Goal: Task Accomplishment & Management: Complete application form

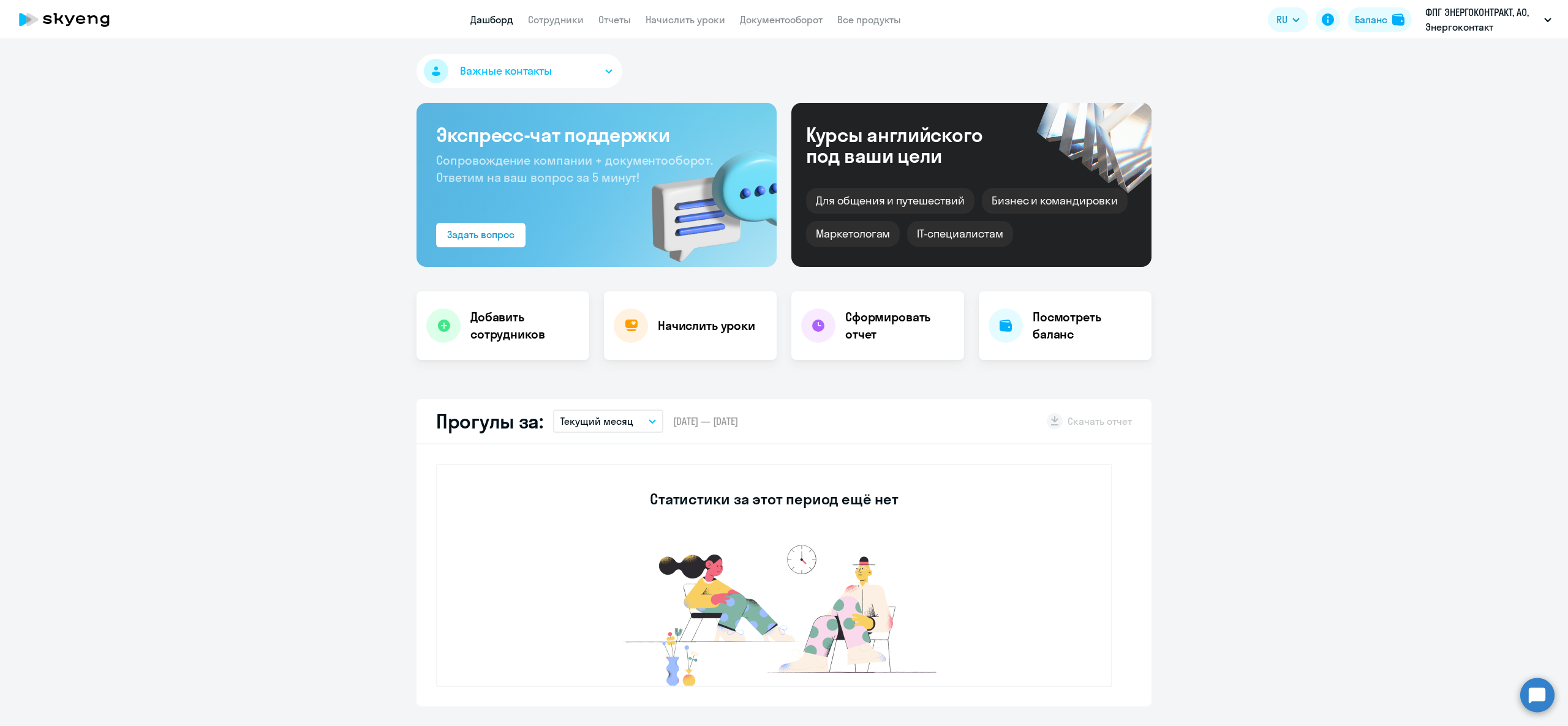
click at [573, 24] on link "Сотрудники" at bounding box center [556, 19] width 56 height 13
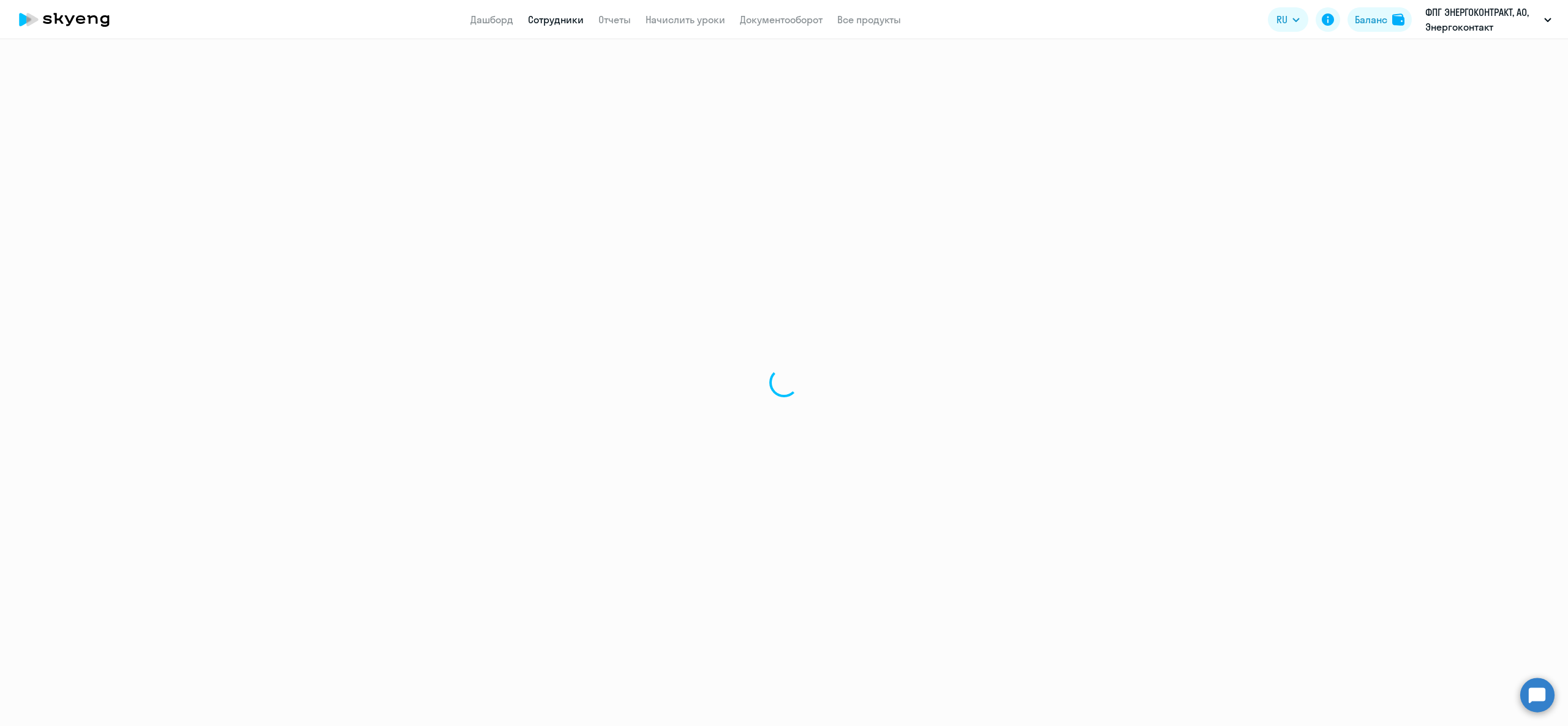
select select "30"
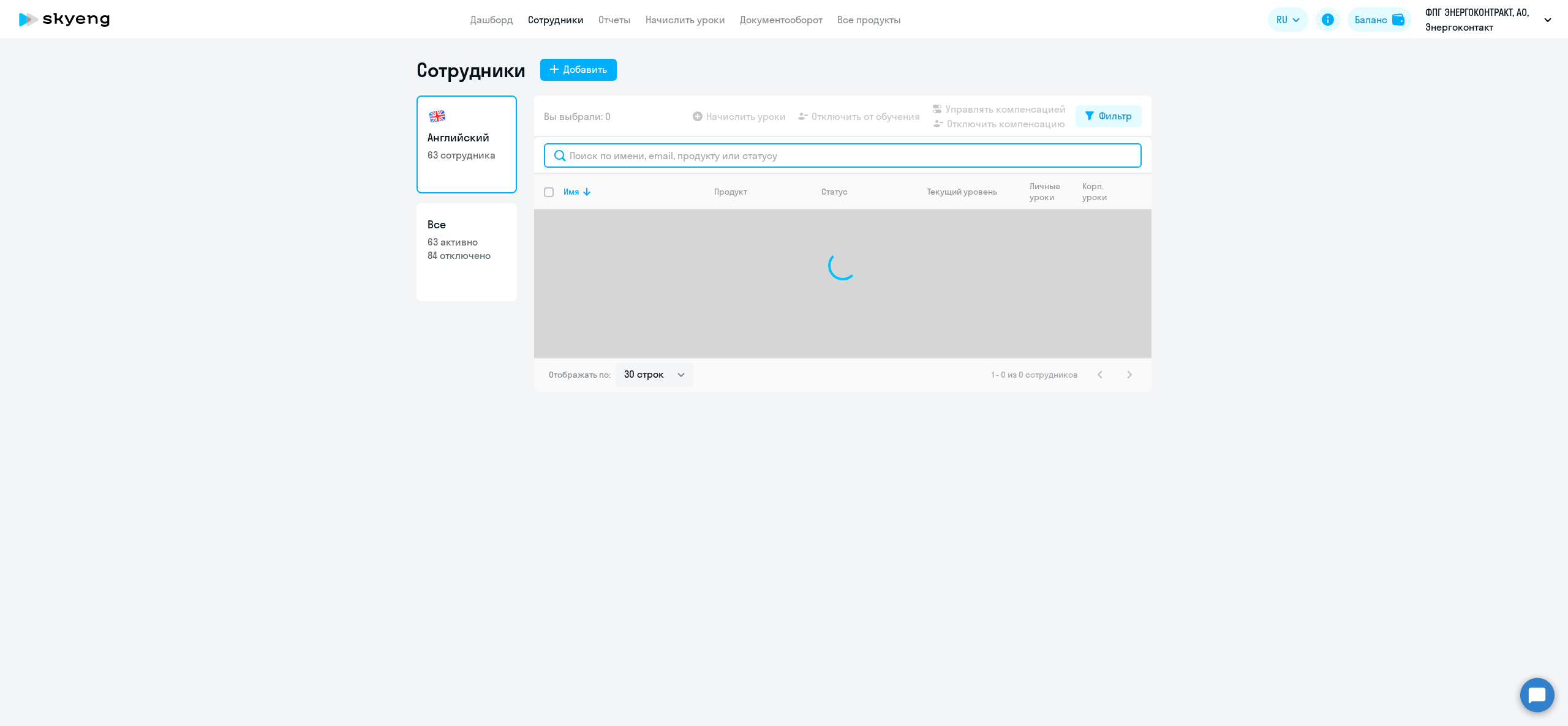
click at [685, 163] on input "text" at bounding box center [843, 155] width 598 height 24
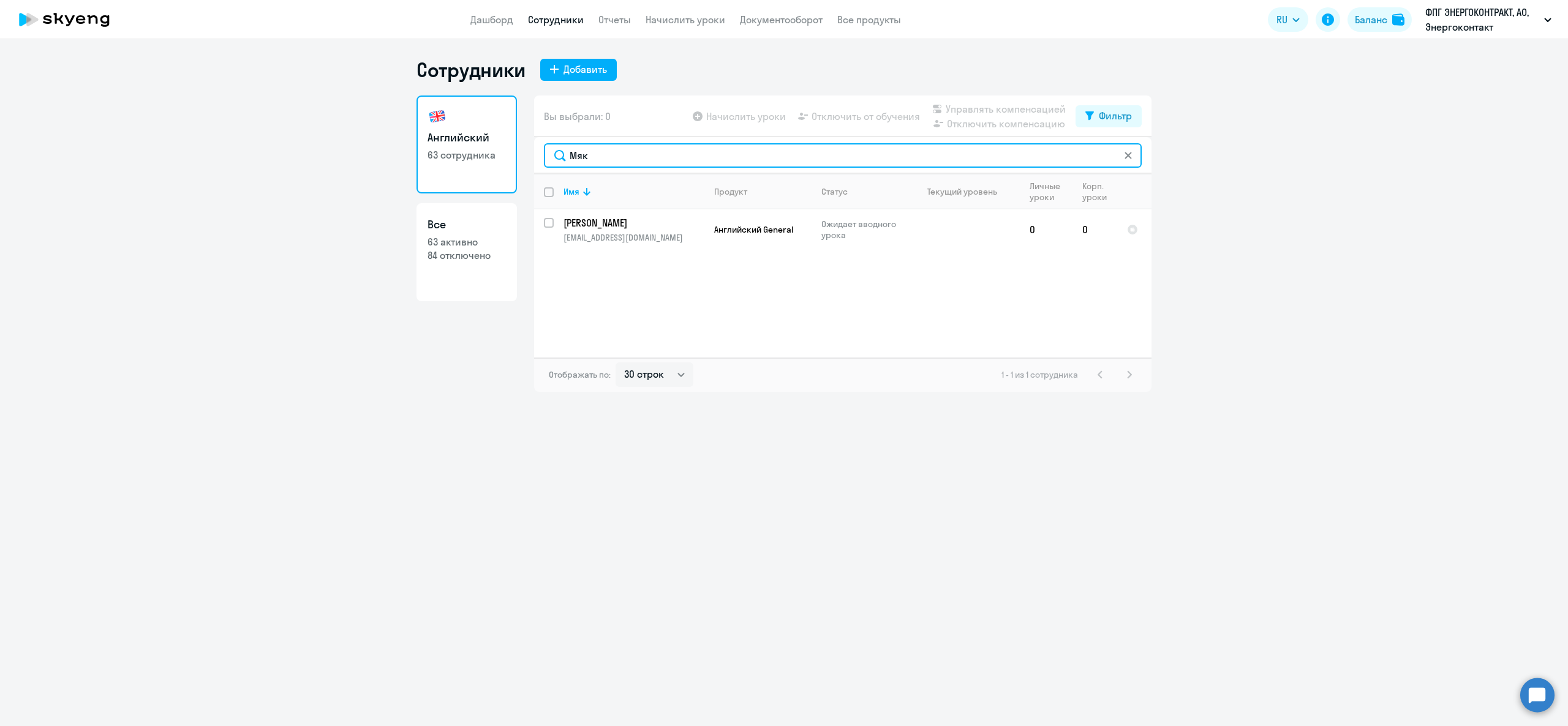
type input "Мяк"
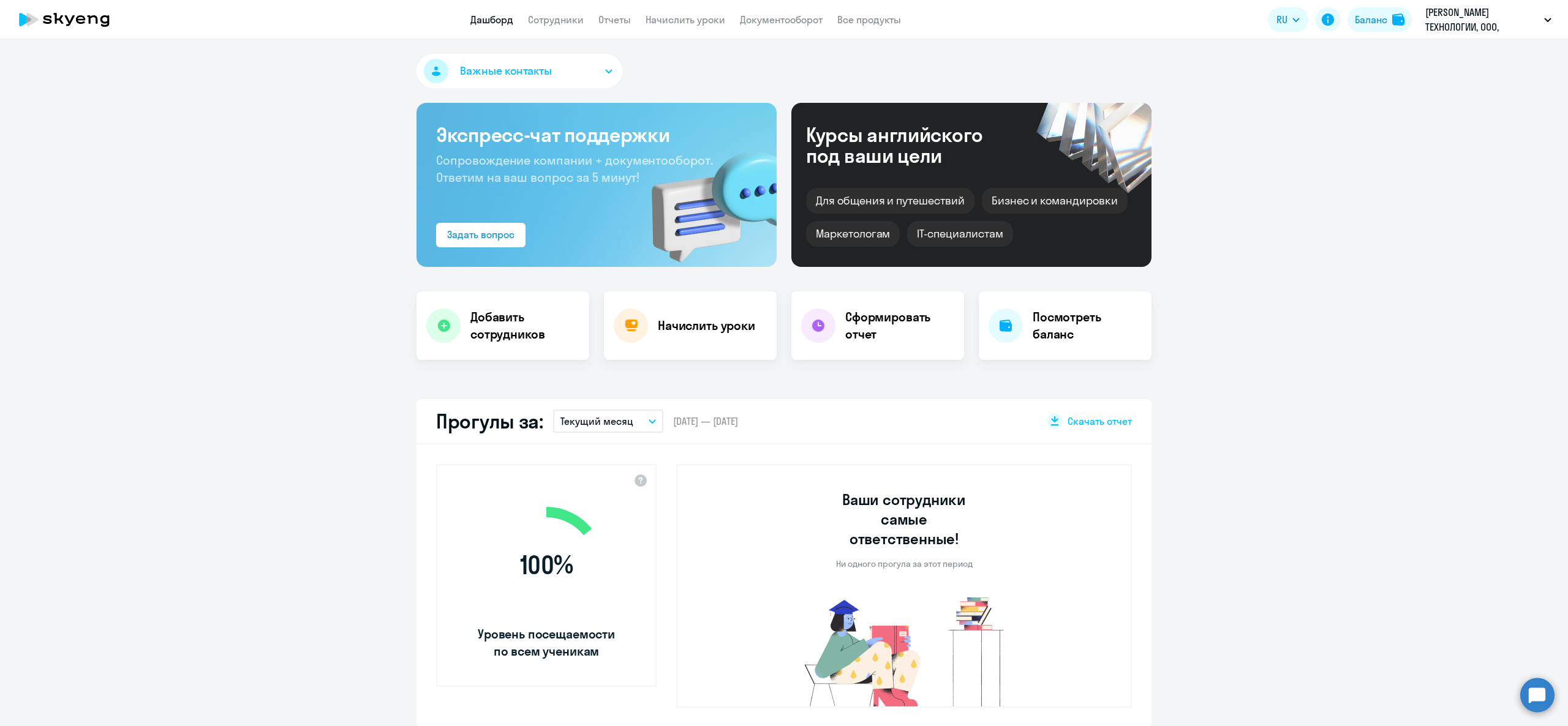
select select "30"
click at [530, 342] on h4 "Добавить сотрудников" at bounding box center [524, 326] width 109 height 34
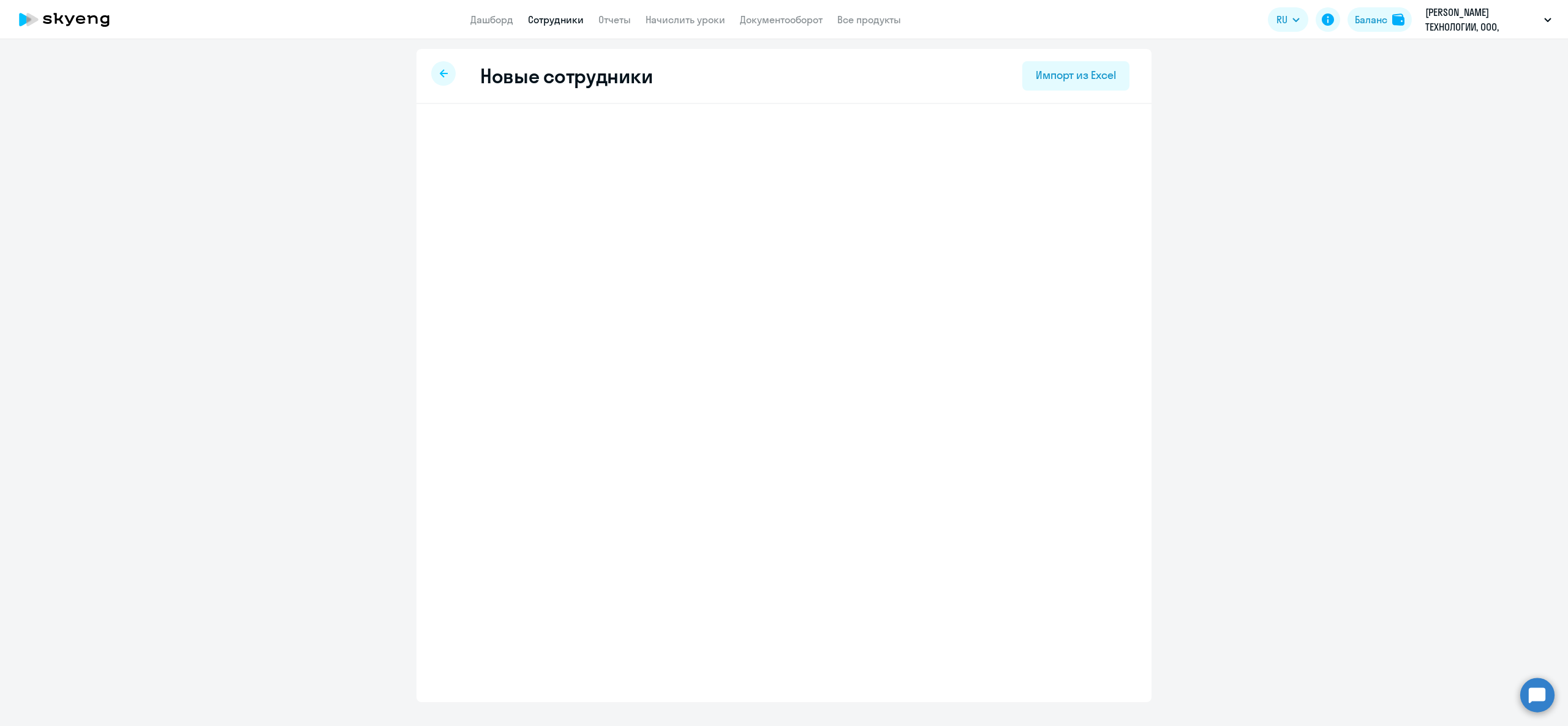
select select "english_adult_not_native_speaker"
select select "3"
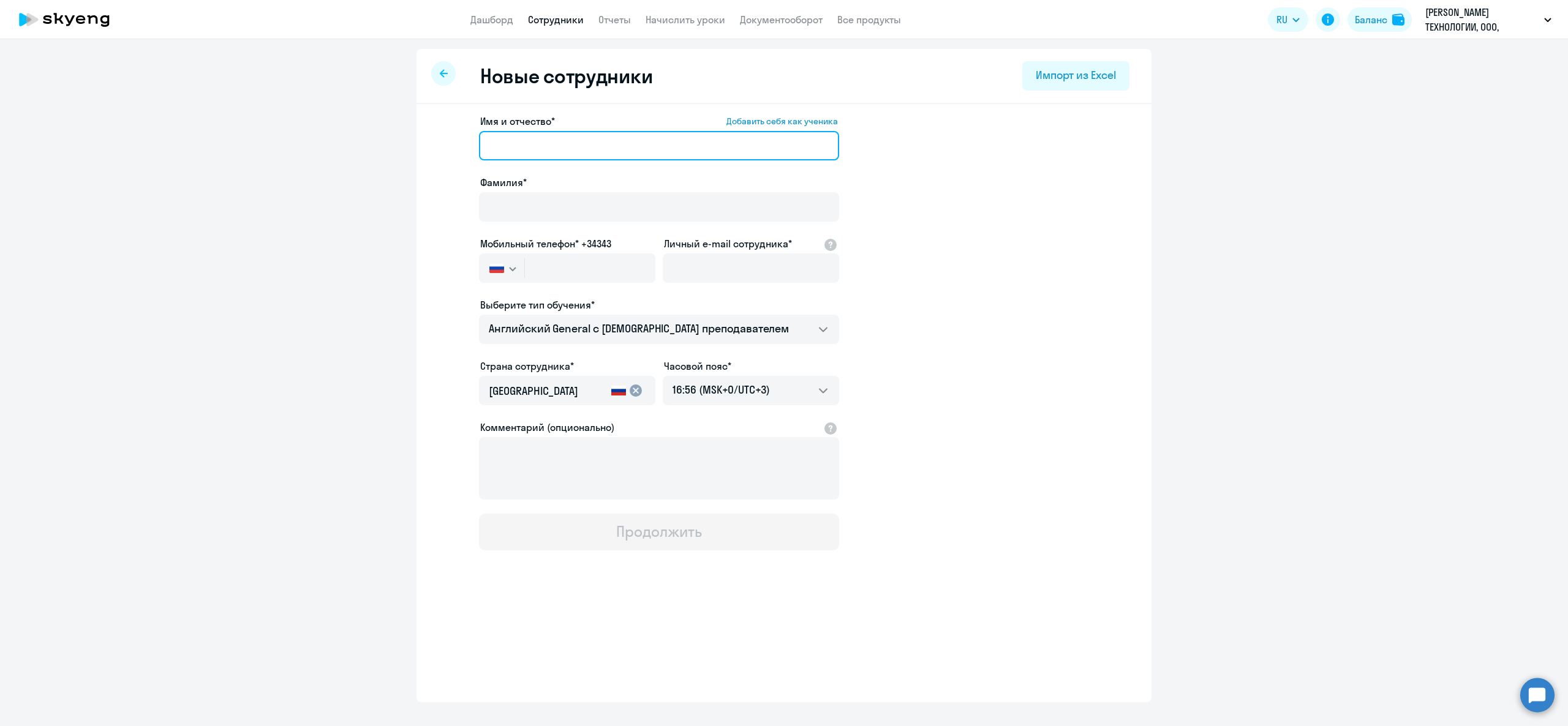
click at [584, 159] on input "Имя и отчество* Добавить себя как ученика" at bounding box center [659, 146] width 360 height 29
type input "Юлия"
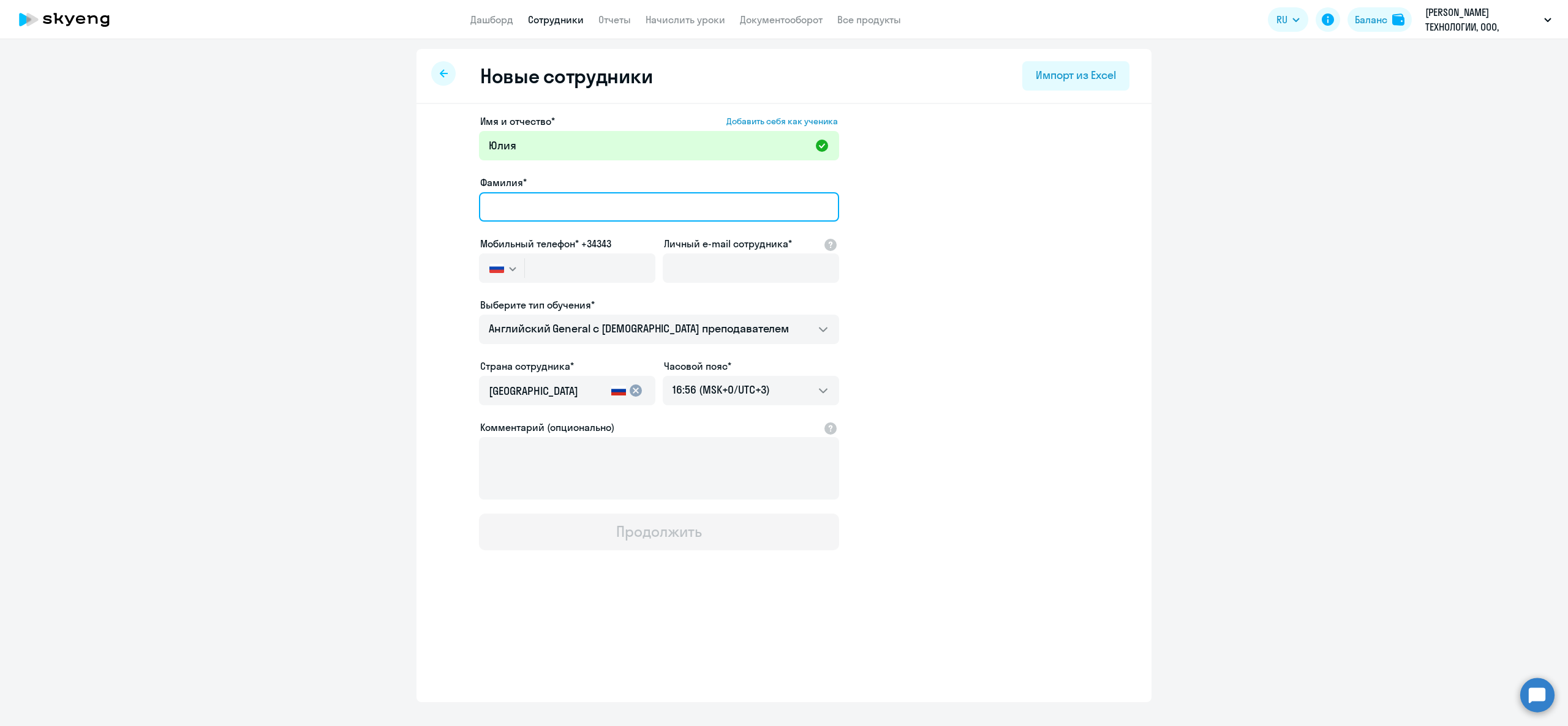
click at [537, 193] on input "Фамилия*" at bounding box center [659, 206] width 360 height 29
type input "л"
type input "Ларина"
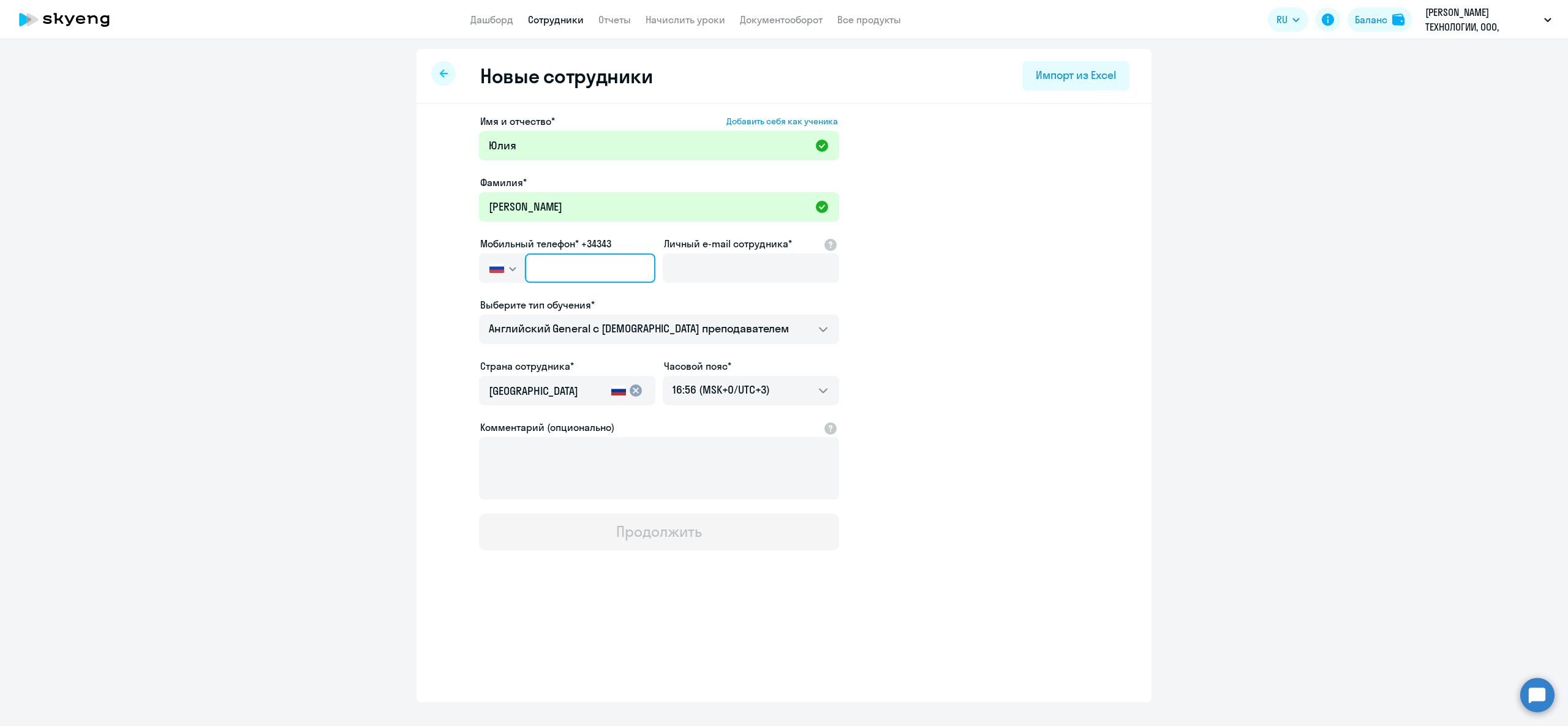
click at [575, 261] on input "text" at bounding box center [590, 268] width 130 height 29
paste input "+7 915 467-96-02"
type input "+7 915 467-96-02"
click at [746, 257] on input "Личный e-mail сотрудника*" at bounding box center [751, 268] width 176 height 29
paste input "u.a.larina@newton.investments"
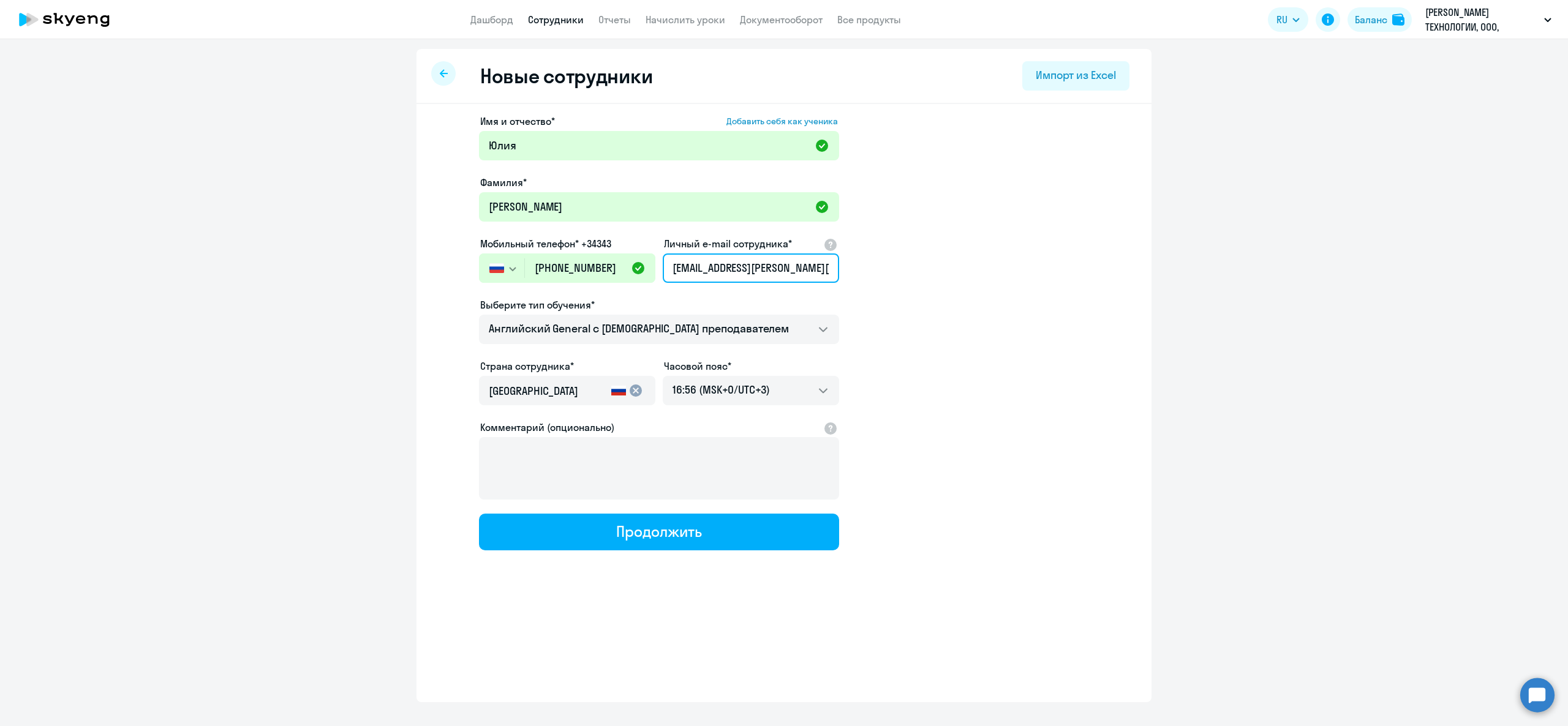
type input "u.a.larina@newton.investments"
click at [927, 315] on app-new-student-form "Имя и отчество* Добавить себя как ученика Юлия Фамилия* Ларина Мобильный телефо…" at bounding box center [784, 332] width 696 height 437
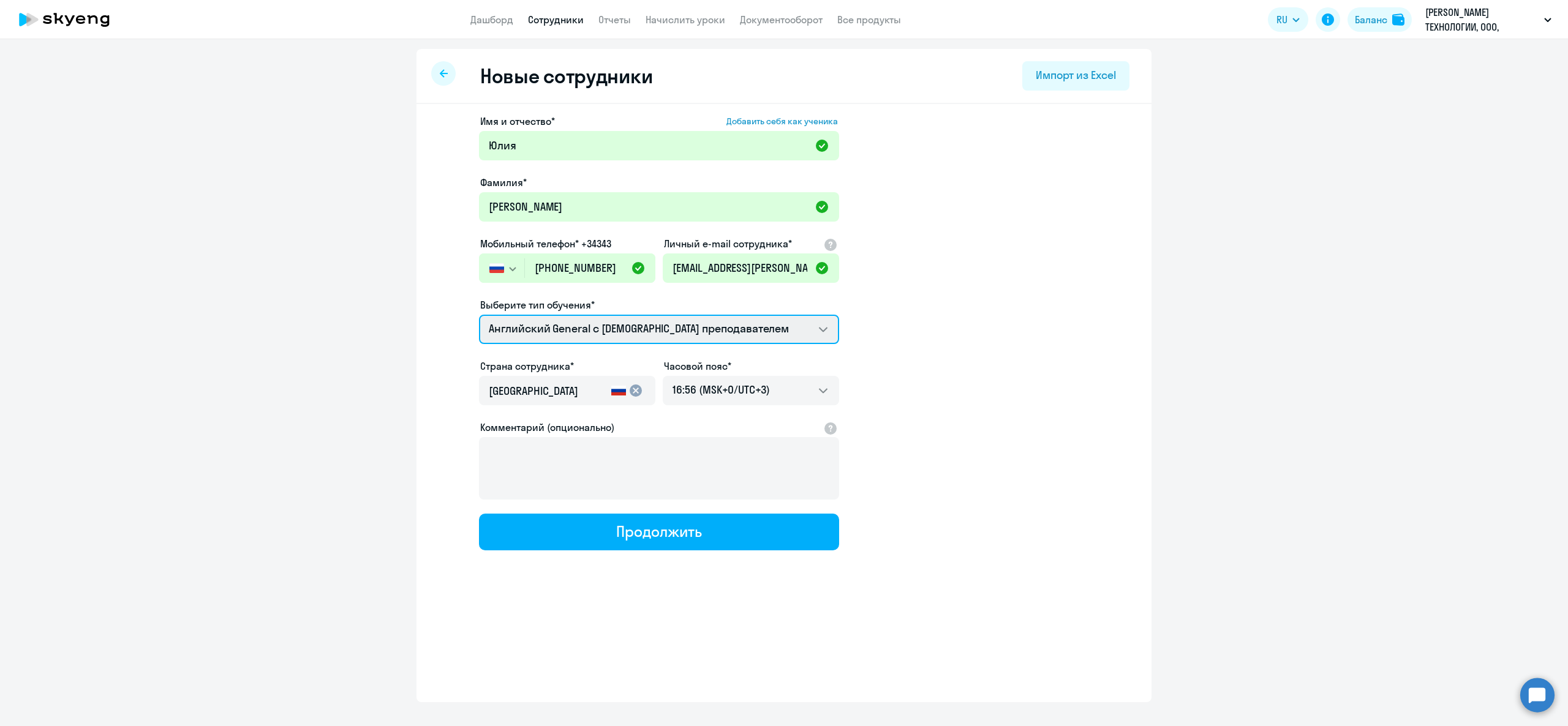
click at [793, 330] on select "Премиум английский с русскоговорящим преподавателем Английский General с англог…" at bounding box center [659, 330] width 360 height 29
click at [479, 315] on select "Премиум английский с русскоговорящим преподавателем Английский General с англог…" at bounding box center [659, 330] width 360 height 29
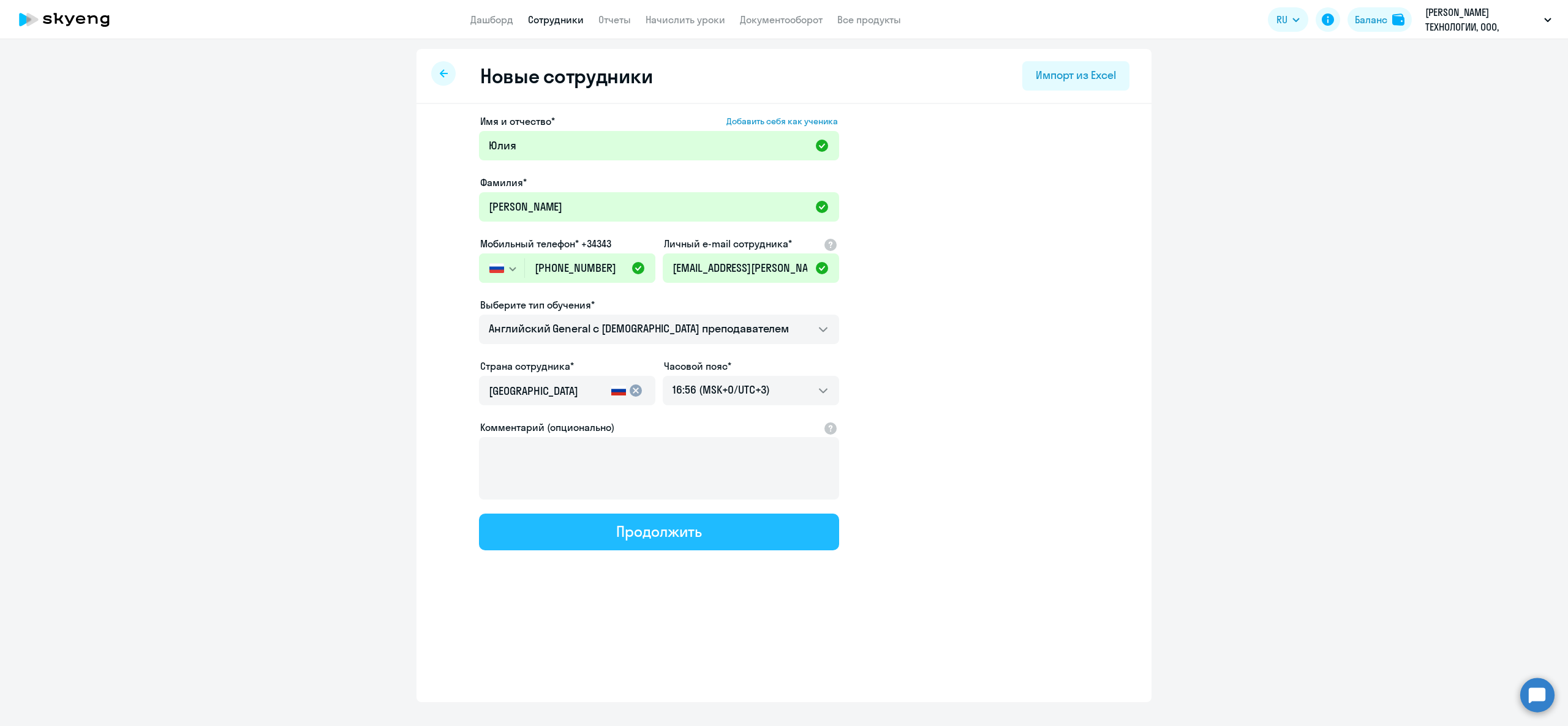
click at [667, 548] on div "Имя и отчество* Добавить себя как ученика Юлия Фамилия* Ларина Мобильный телефо…" at bounding box center [784, 373] width 735 height 538
click at [658, 528] on div "Продолжить" at bounding box center [659, 531] width 85 height 20
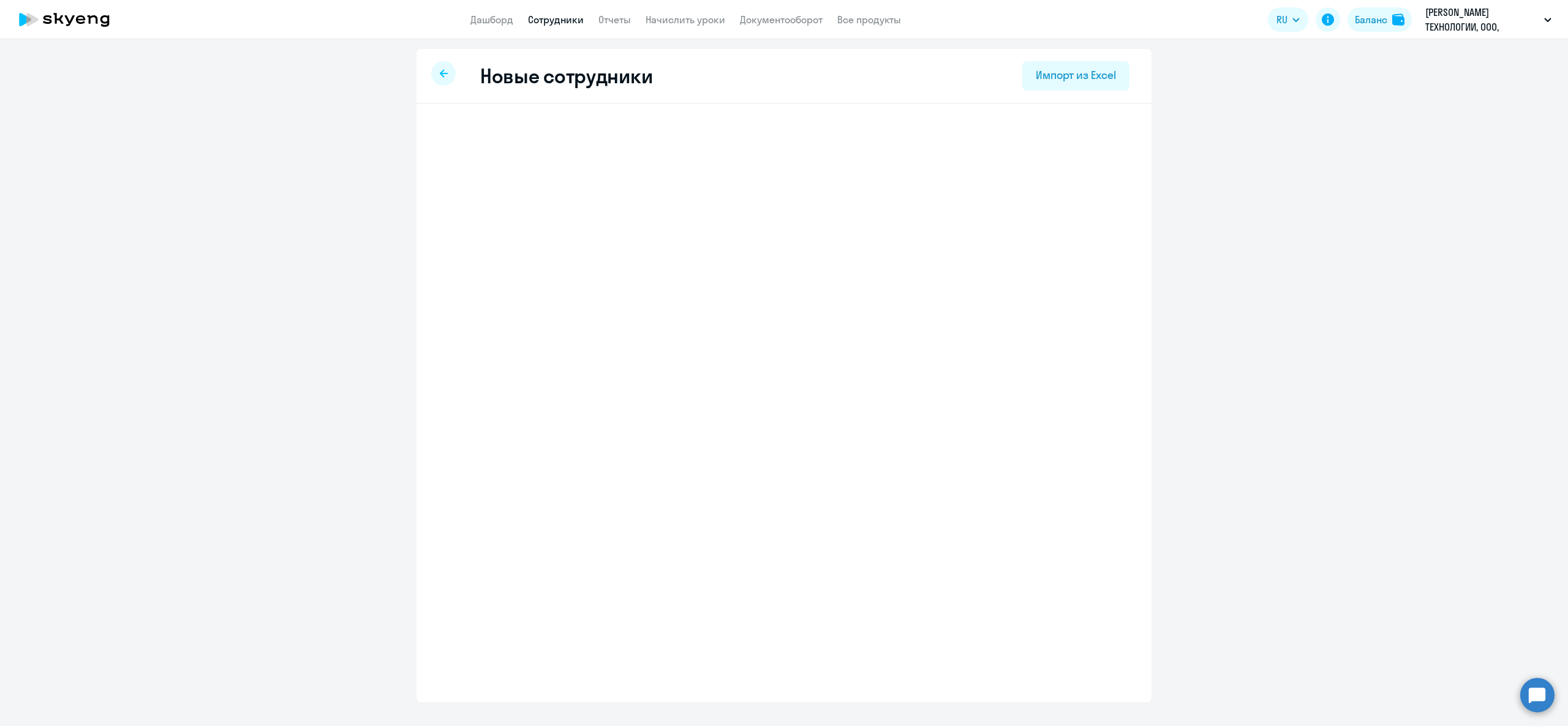
select select "english_adult_not_native_speaker"
select select "3"
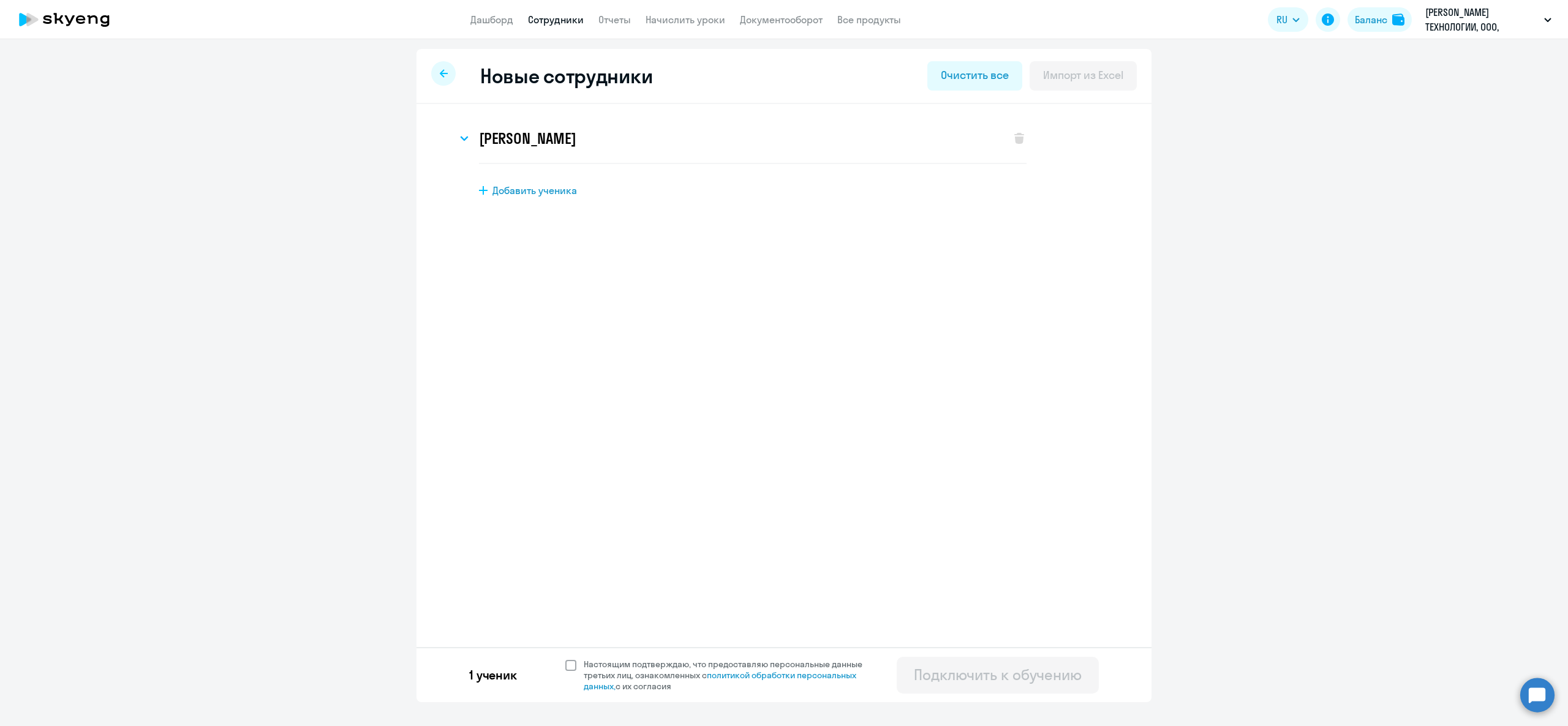
click at [577, 665] on span "Настоящим подтверждаю, что предоставляю персональные данные третьих лиц, ознако…" at bounding box center [727, 675] width 301 height 33
click at [565, 658] on input "Настоящим подтверждаю, что предоставляю персональные данные третьих лиц, ознако…" at bounding box center [565, 658] width 1 height 1
checkbox input "true"
click at [1064, 683] on div "Подключить к обучению" at bounding box center [997, 675] width 168 height 20
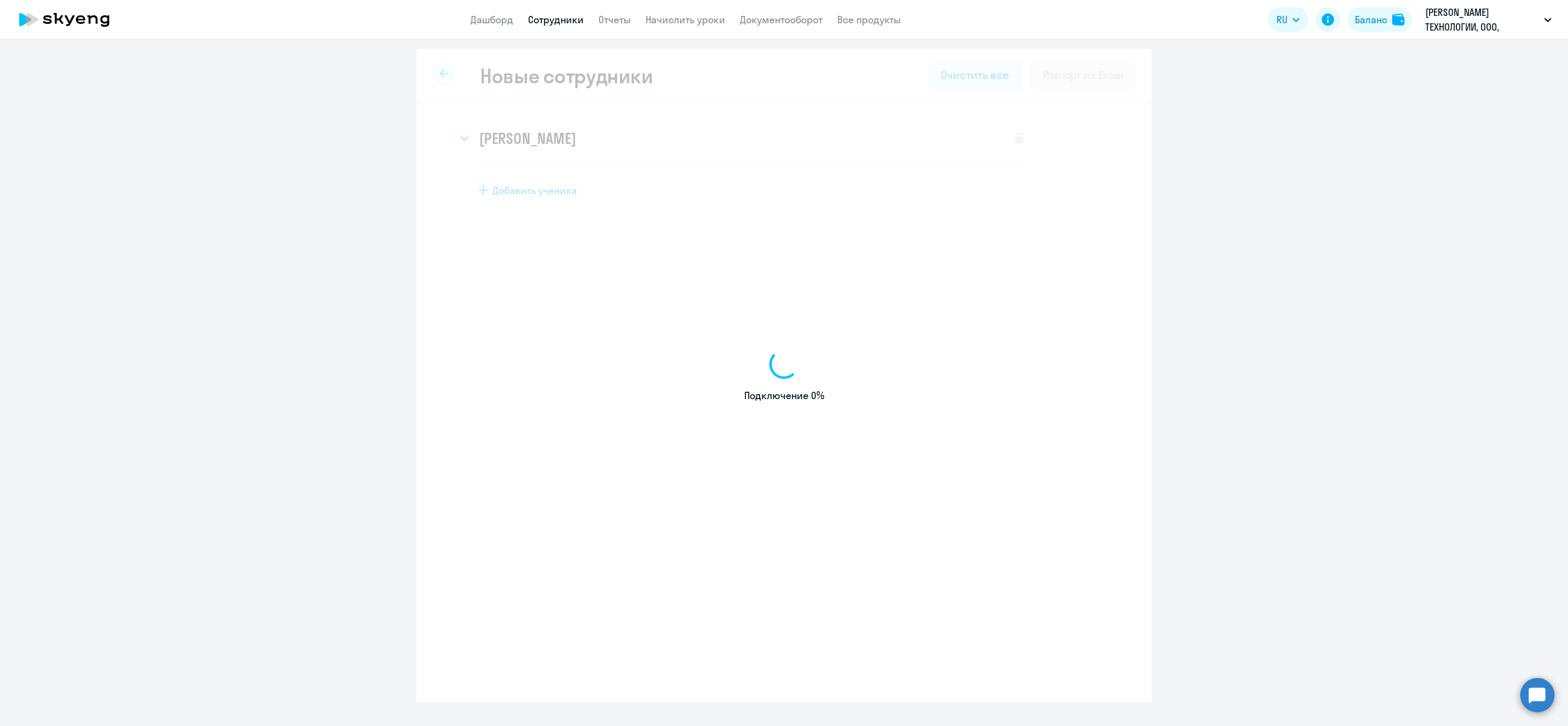
select select "english_adult_not_native_speaker"
select select "3"
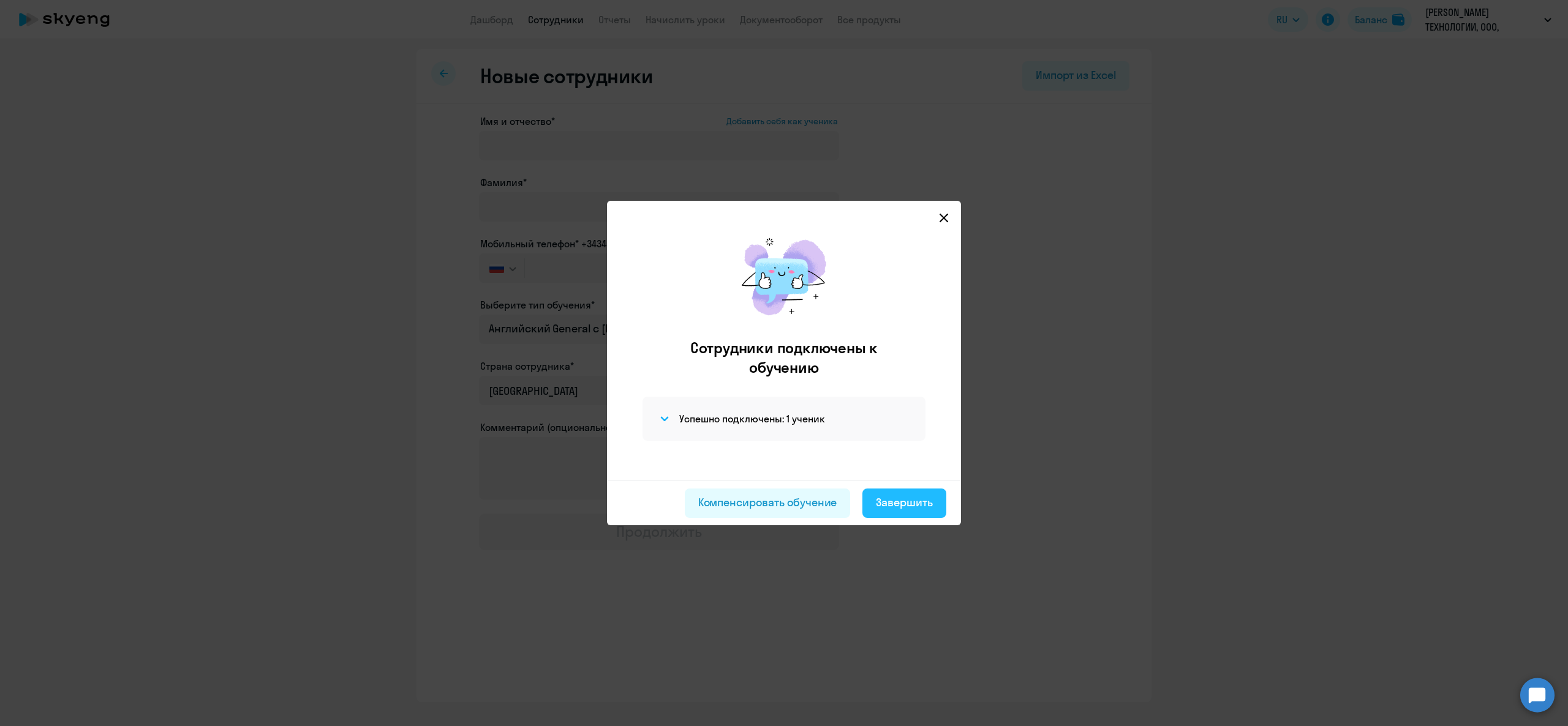
click at [887, 492] on button "Завершить" at bounding box center [905, 503] width 84 height 29
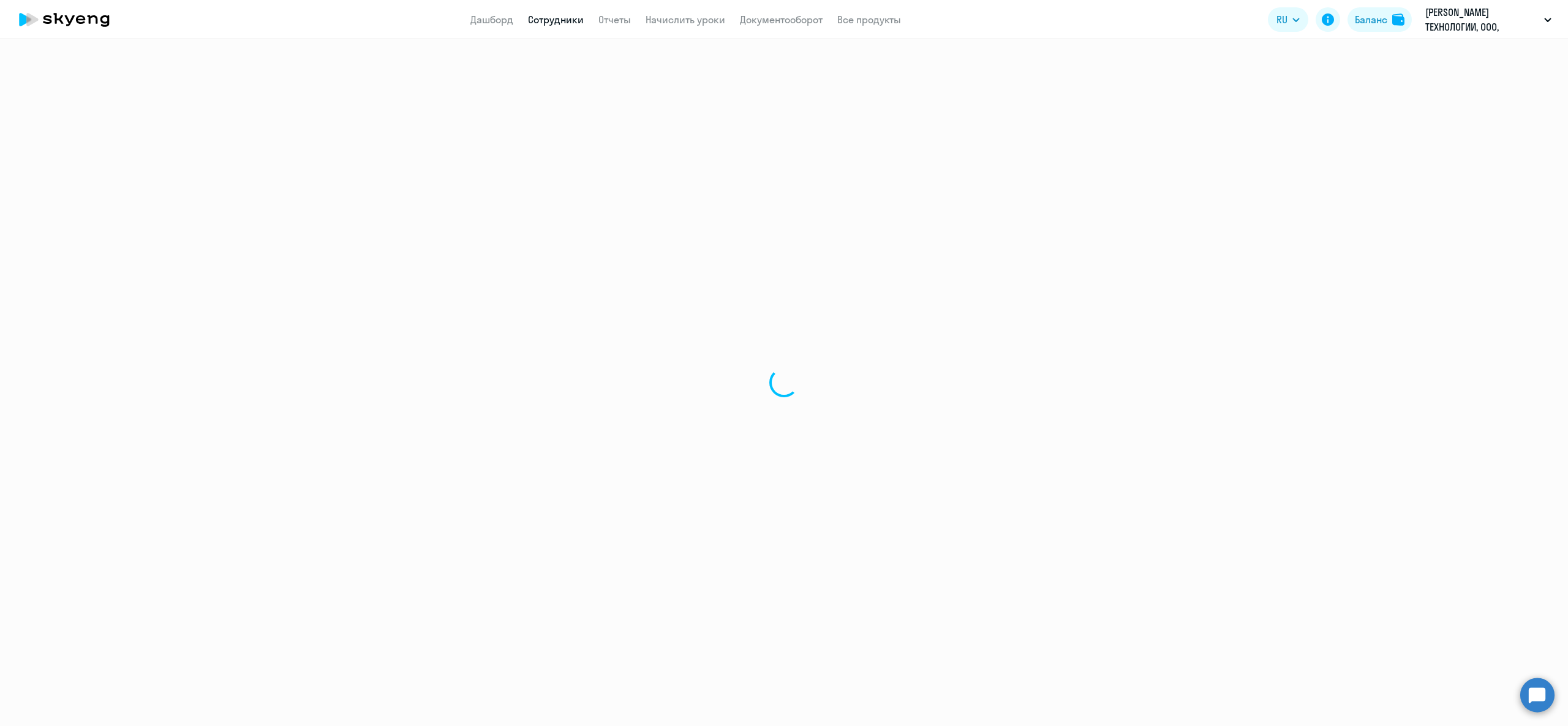
select select "30"
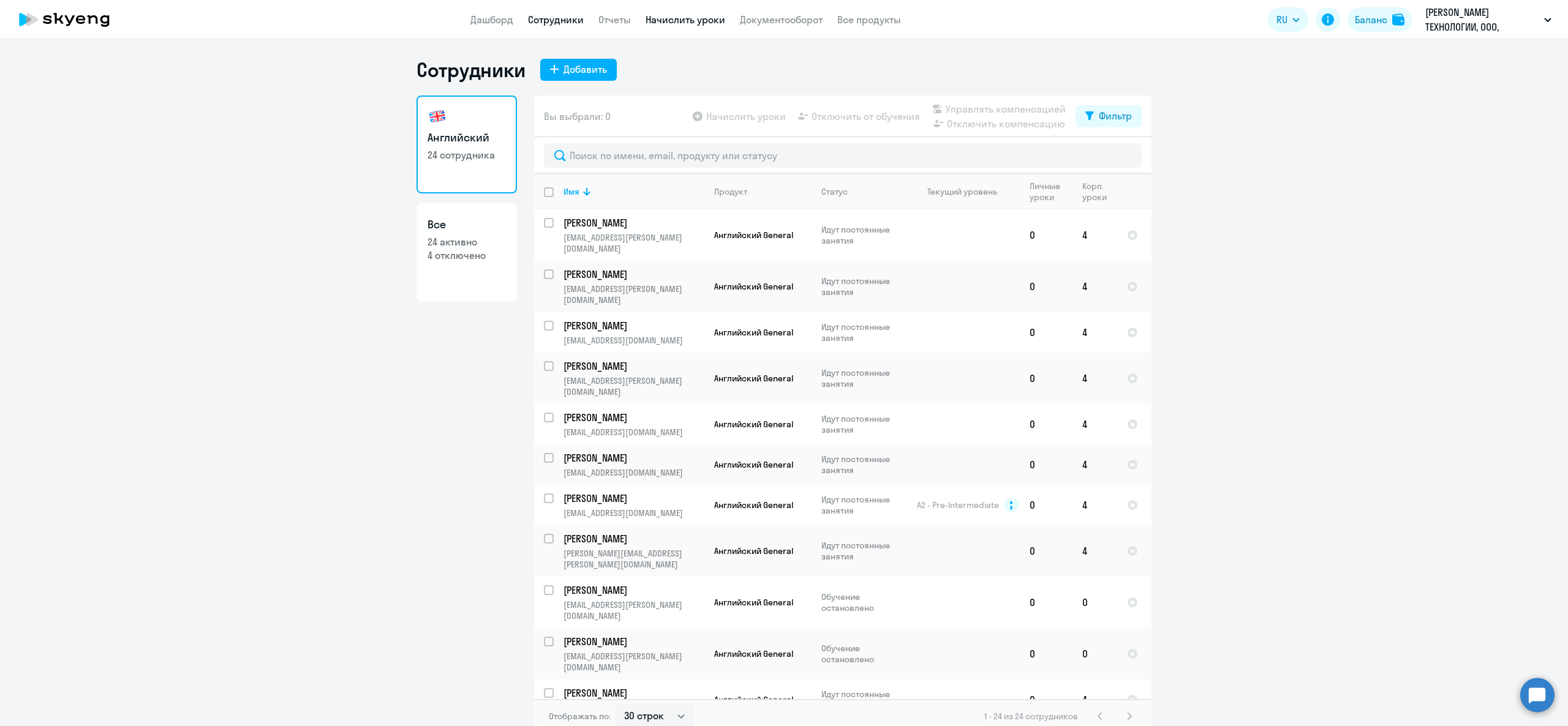
click at [701, 14] on app-menu-item-link "Начислить уроки" at bounding box center [685, 20] width 79 height 15
click at [701, 14] on link "Начислить уроки" at bounding box center [685, 19] width 79 height 13
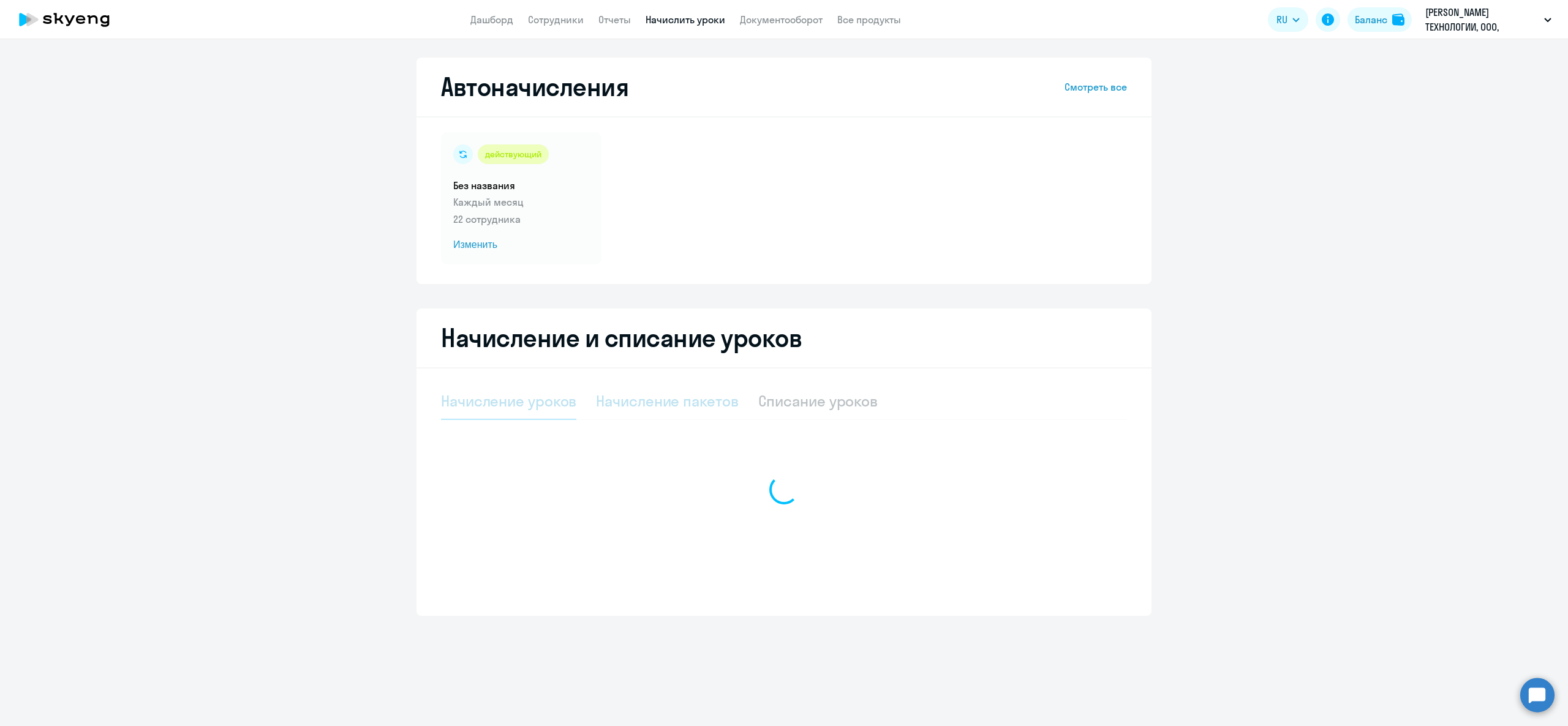
select select "10"
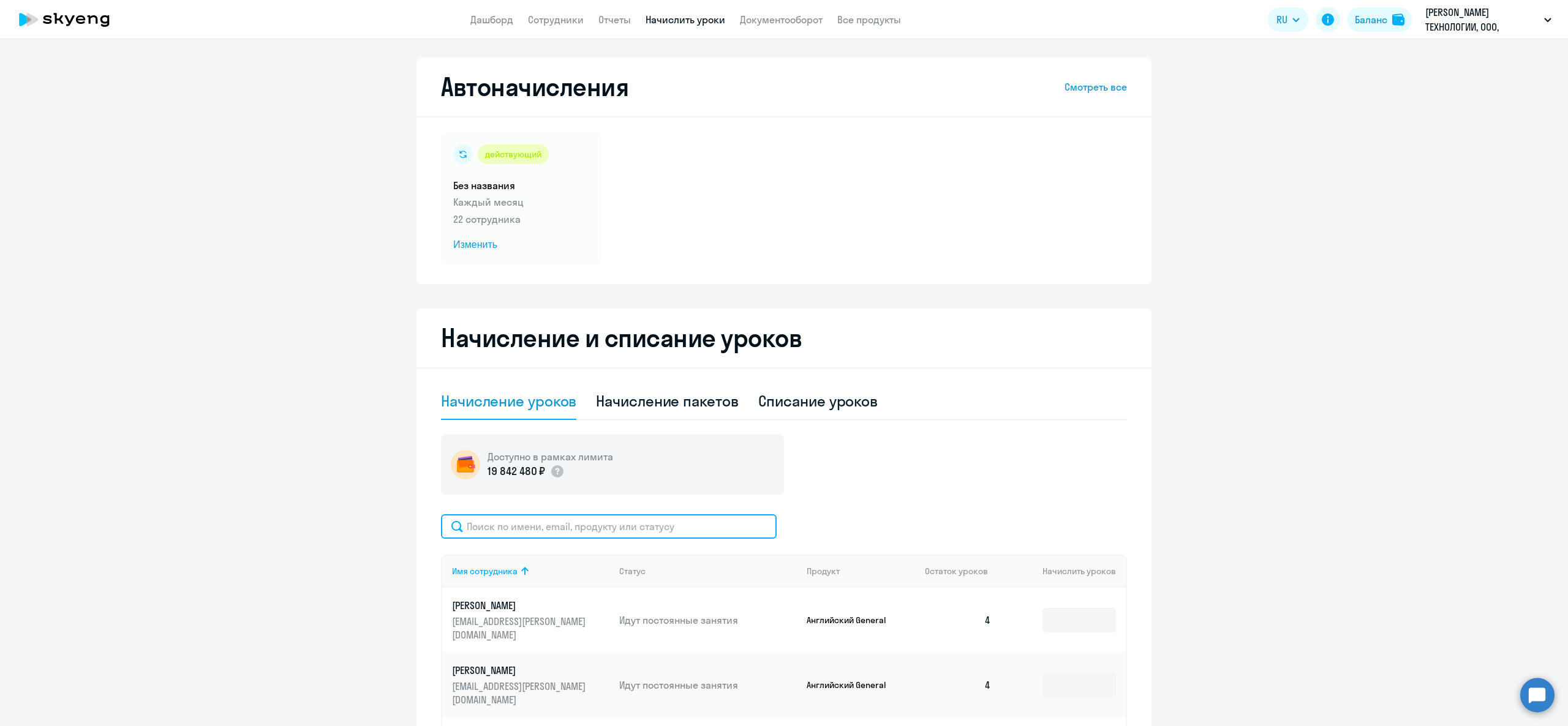
click at [571, 533] on input "text" at bounding box center [609, 526] width 336 height 24
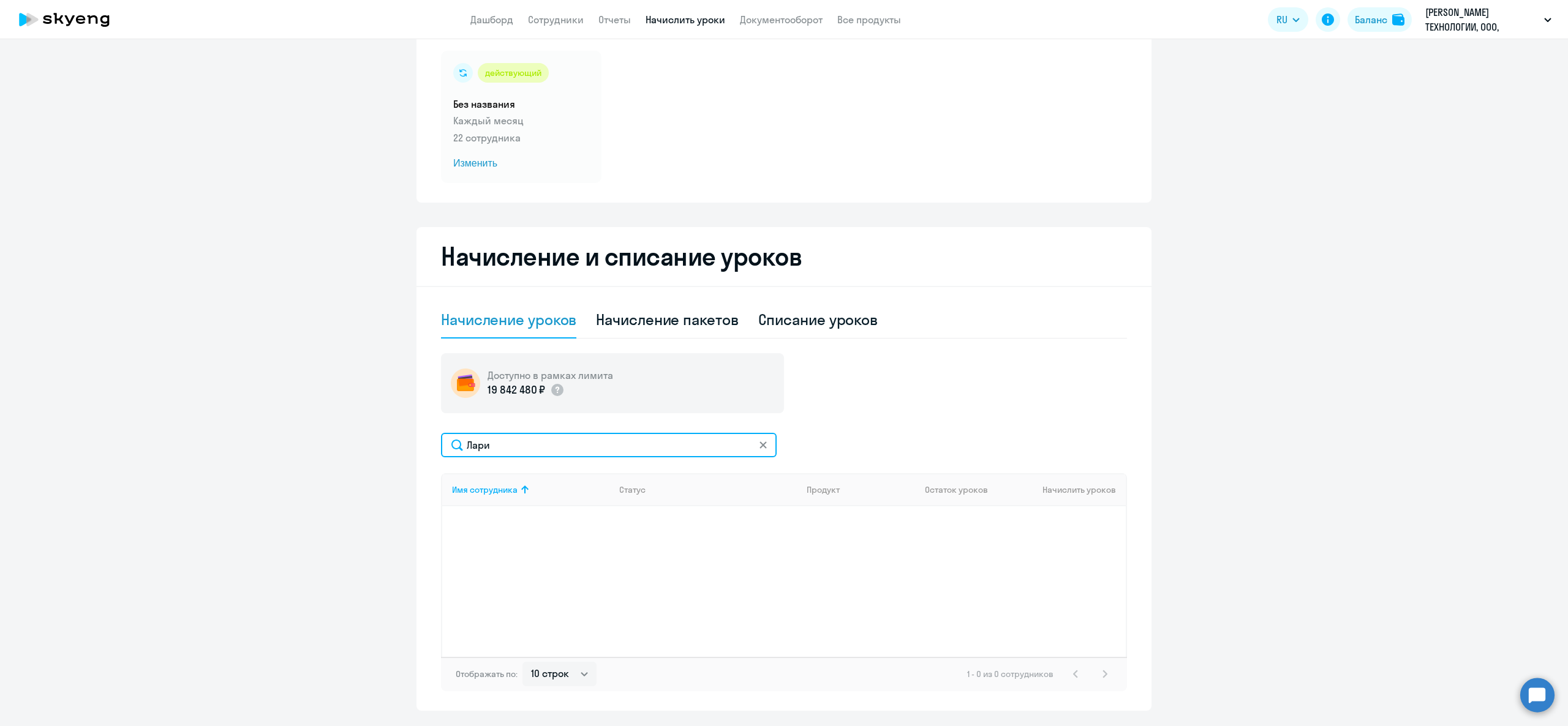
scroll to position [115, 0]
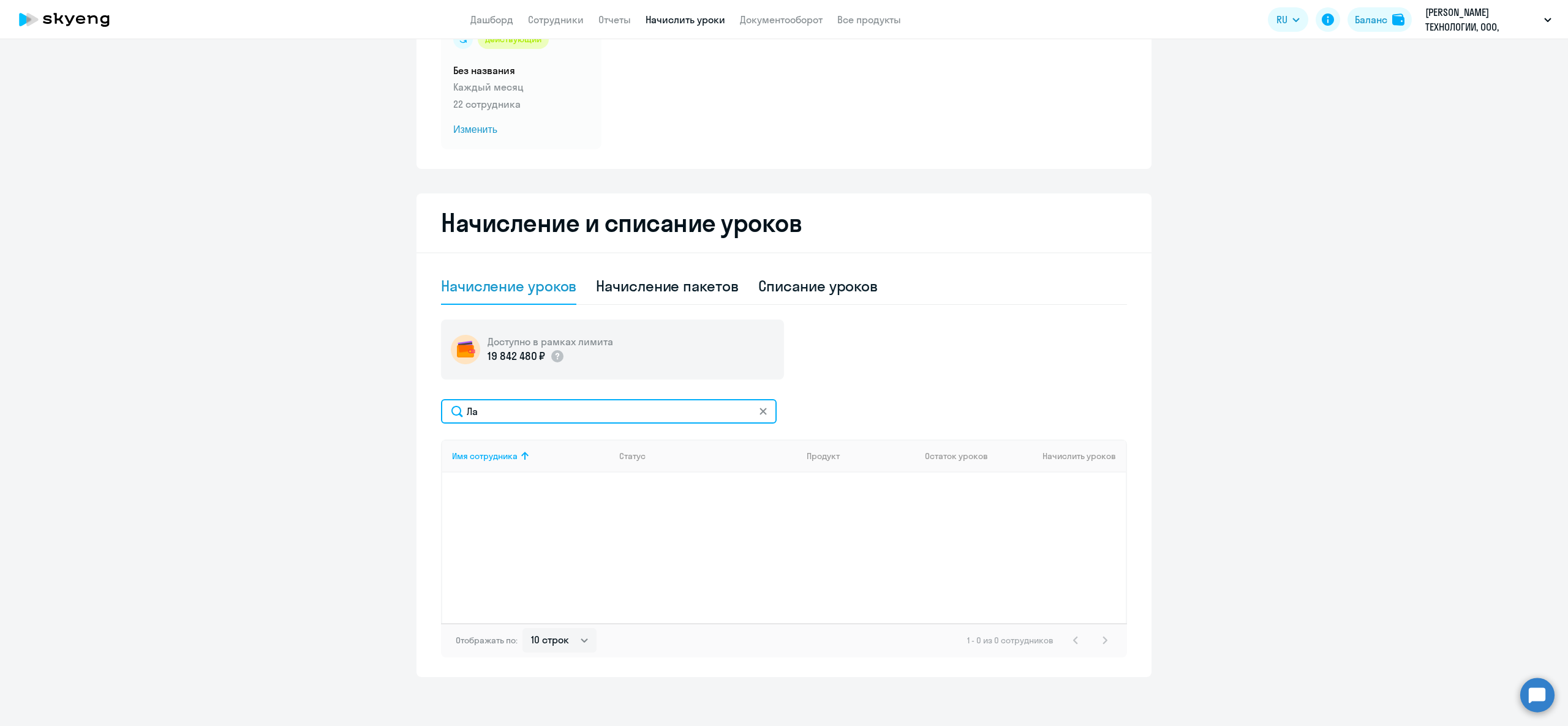
type input "Л"
type input "Юли"
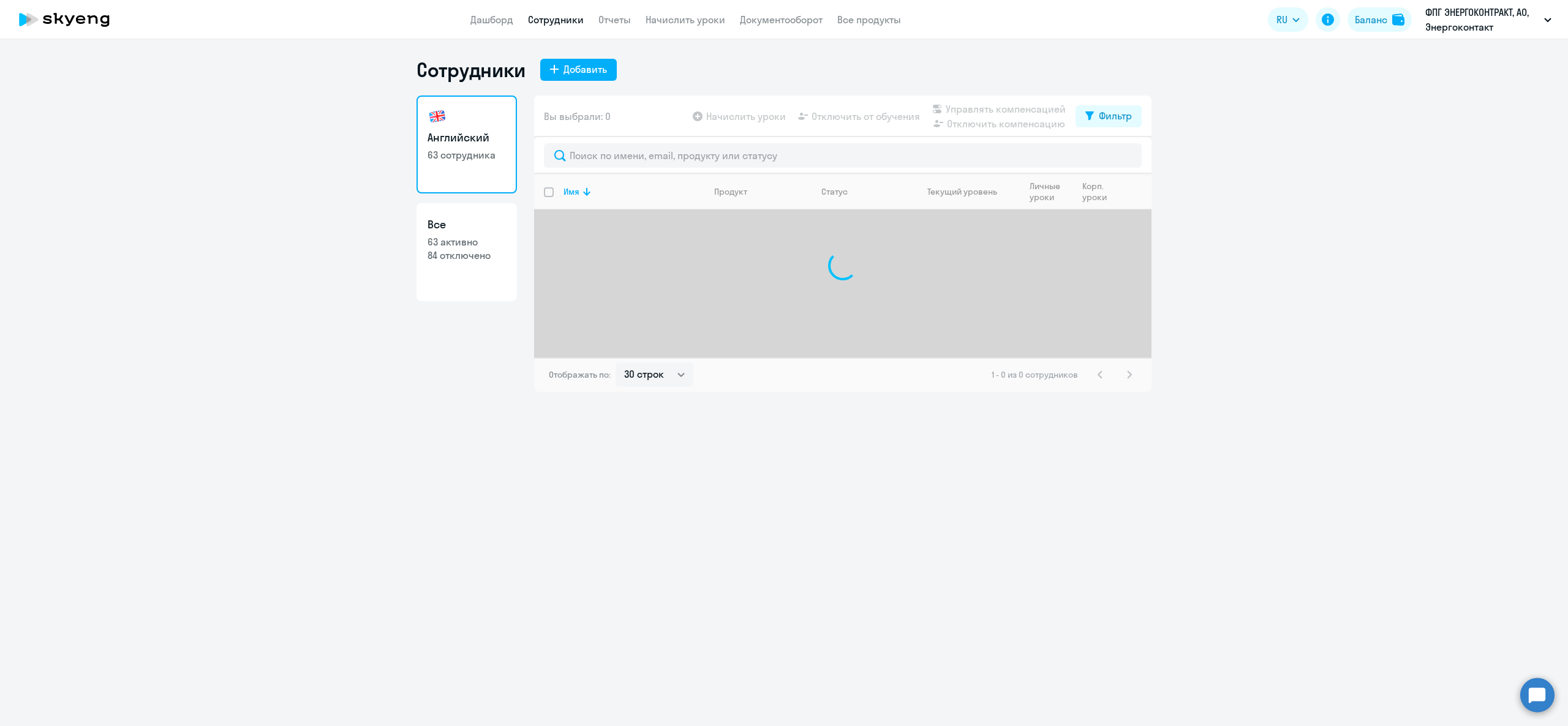
select select "30"
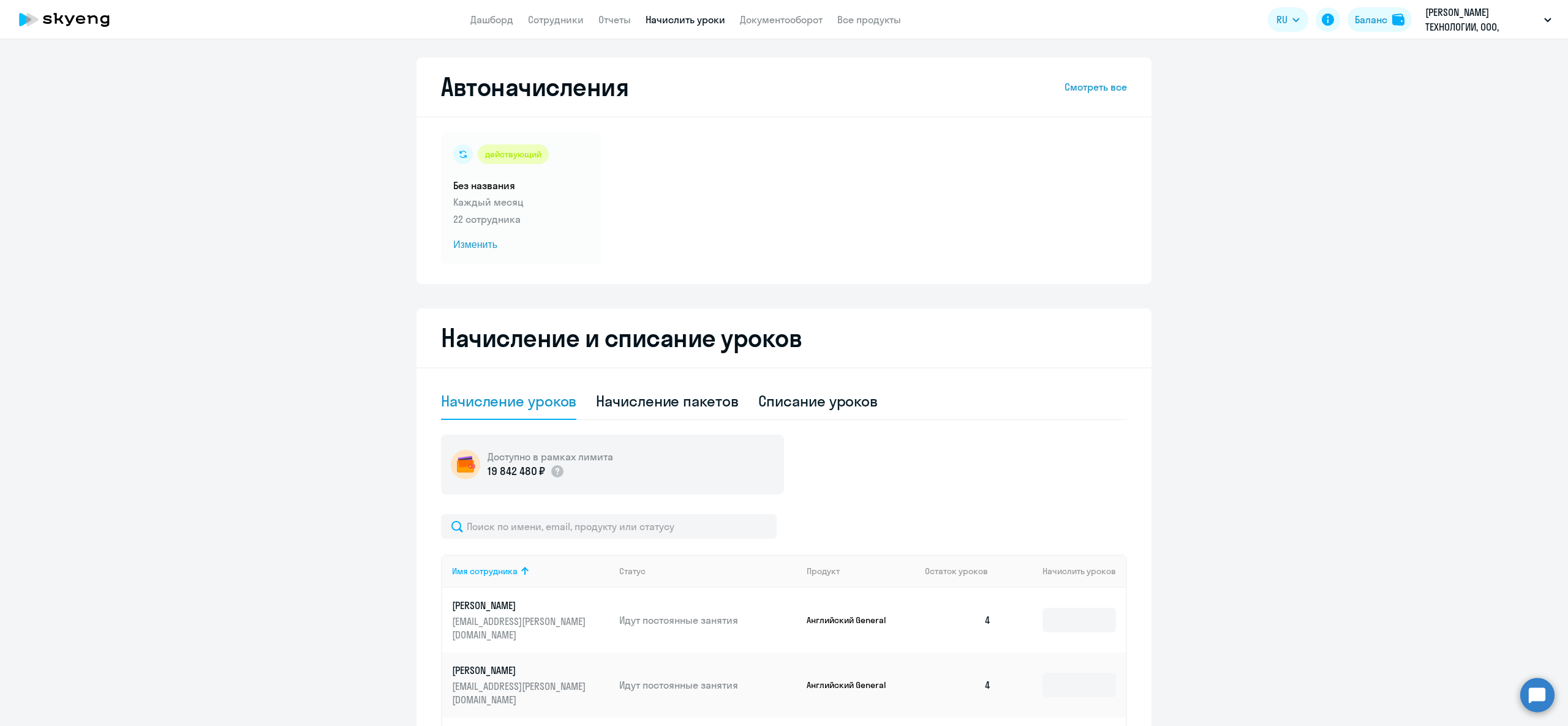
select select "10"
click at [571, 527] on input "text" at bounding box center [609, 526] width 336 height 24
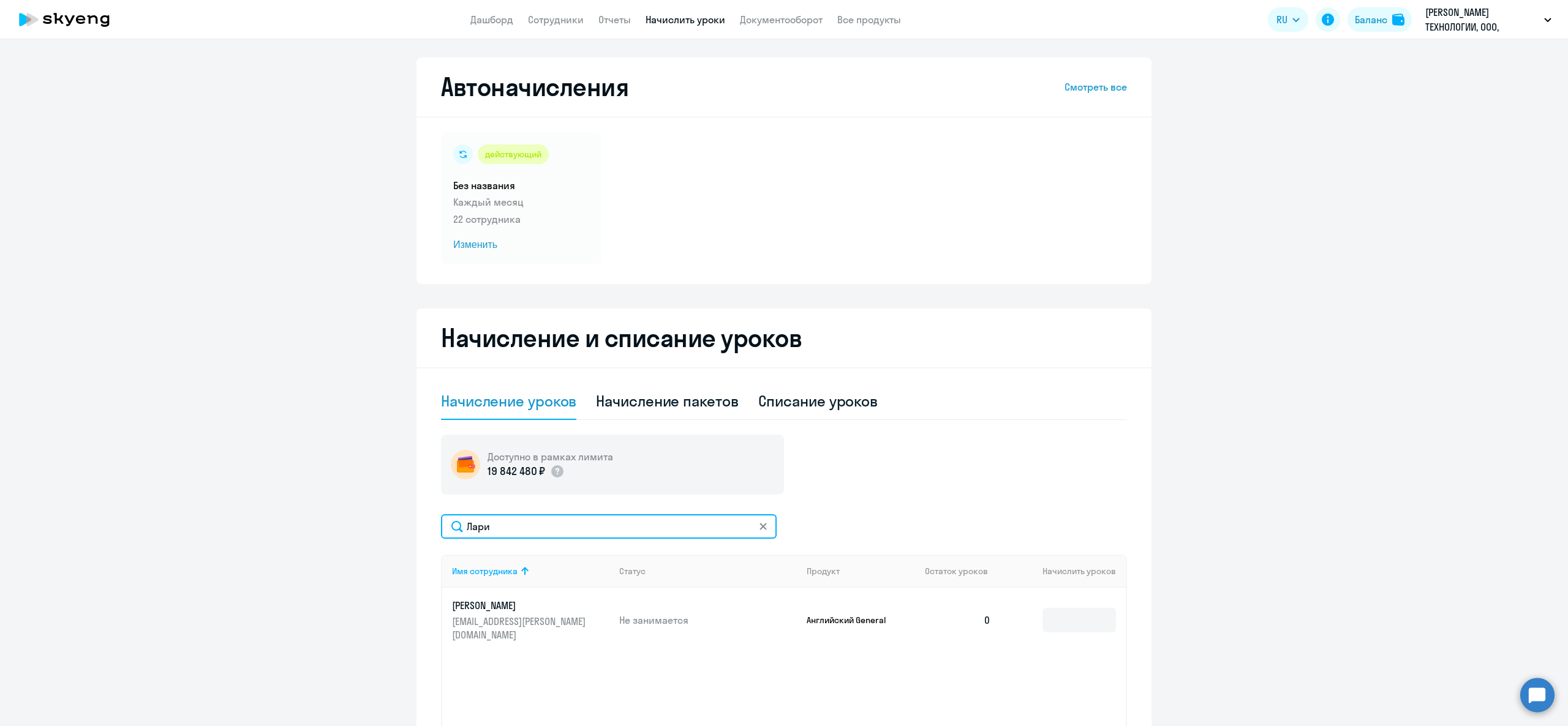
type input "Лари"
click at [1081, 631] on td at bounding box center [1063, 620] width 125 height 65
click at [1081, 624] on input at bounding box center [1079, 620] width 74 height 24
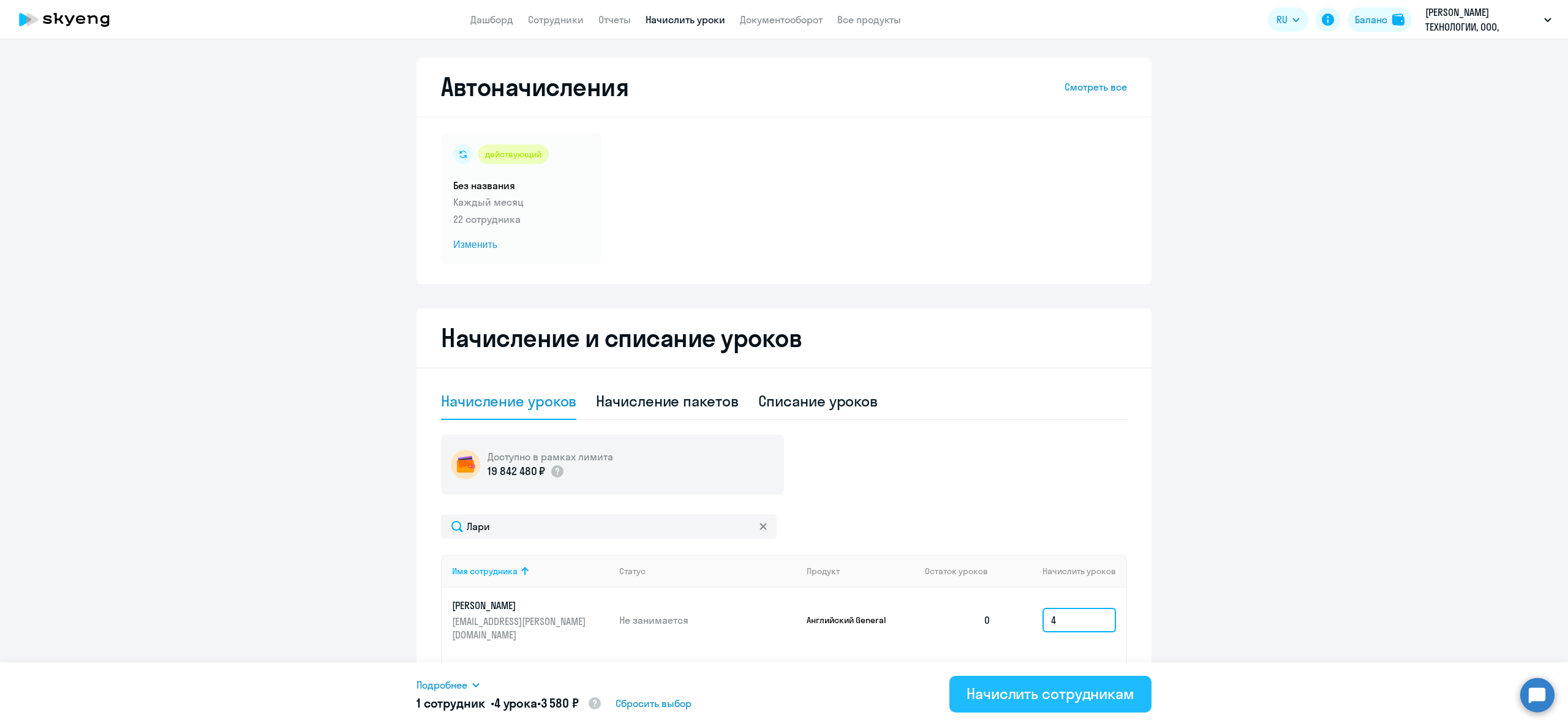
type input "4"
click at [1095, 685] on div "Начислить сотрудникам" at bounding box center [1050, 694] width 168 height 20
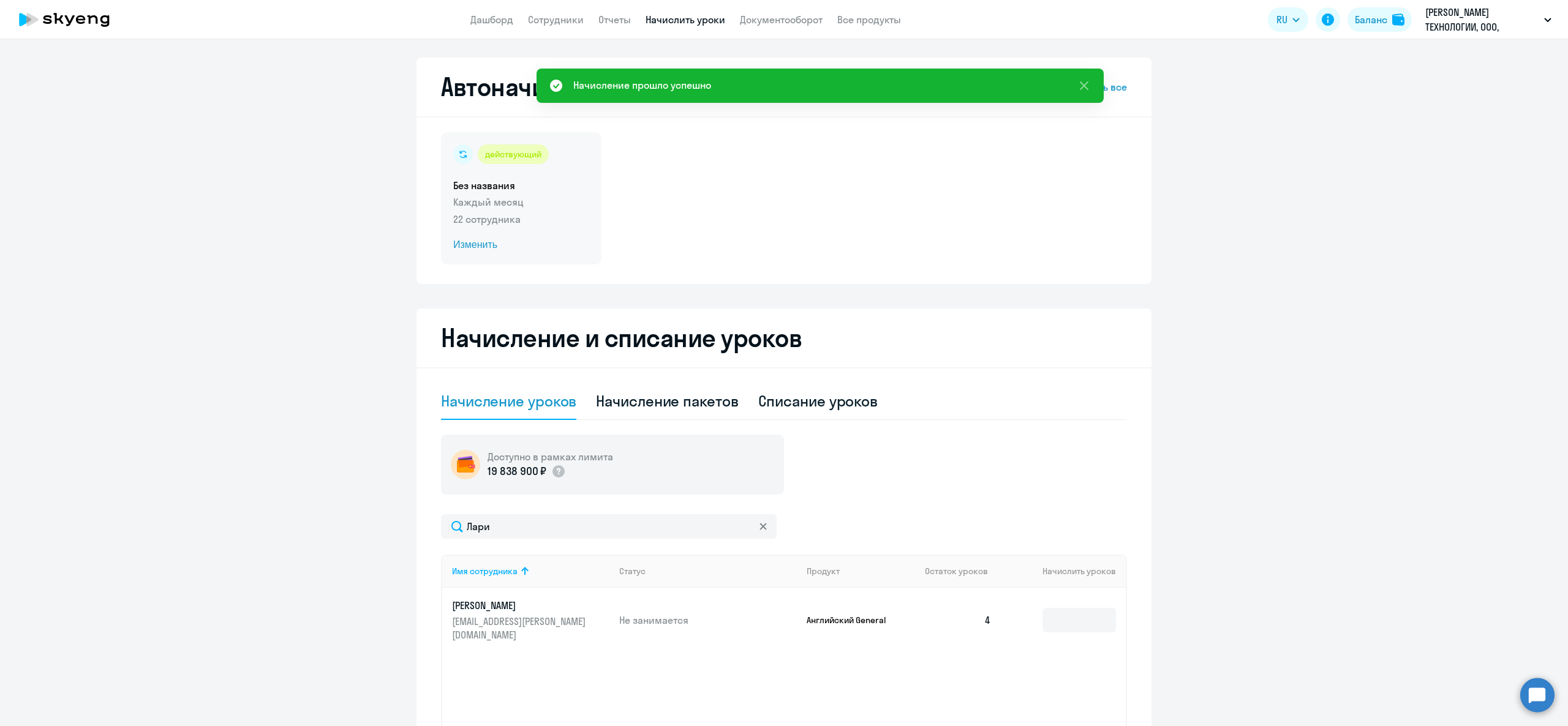
click at [490, 227] on div "действующий Без названия Каждый месяц 22 сотрудника Изменить" at bounding box center [521, 199] width 160 height 132
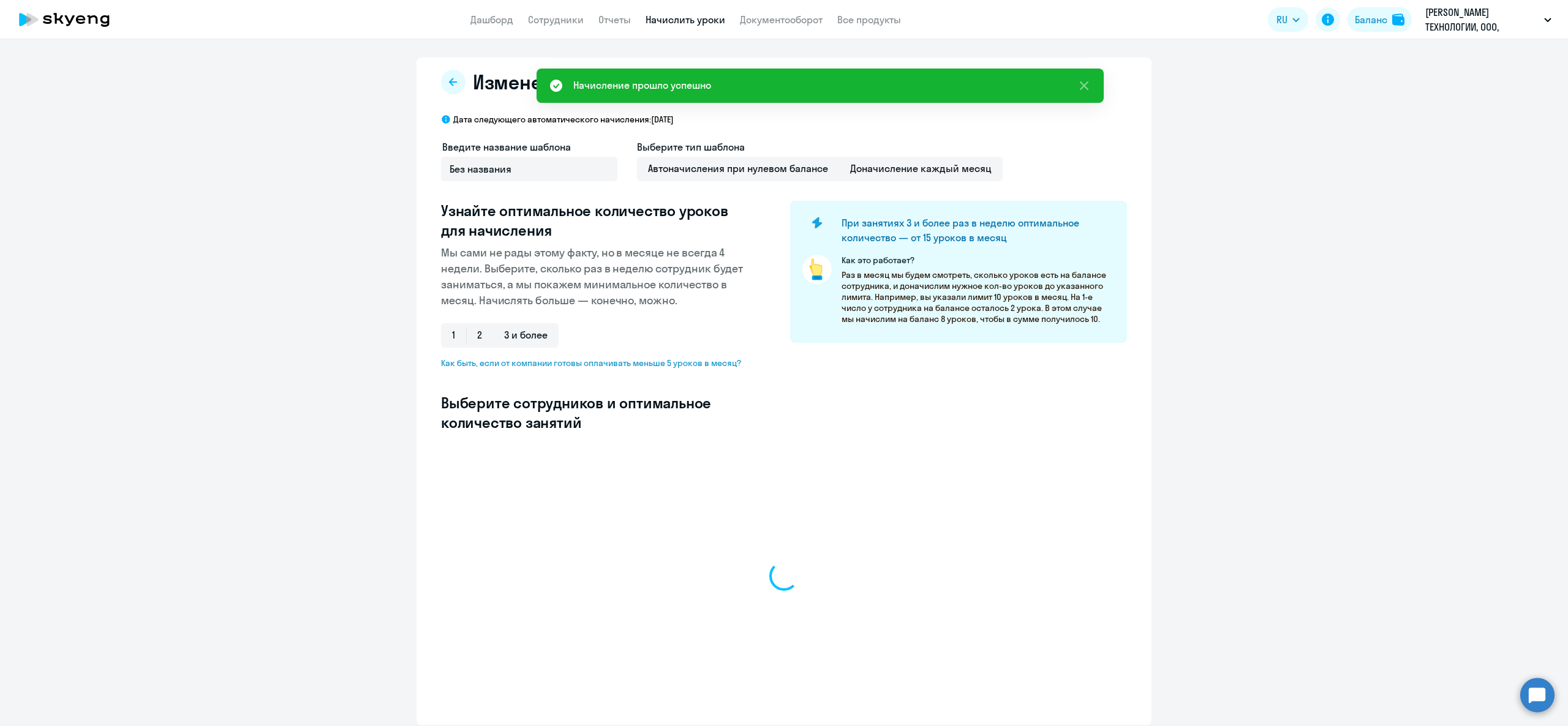
select select "10"
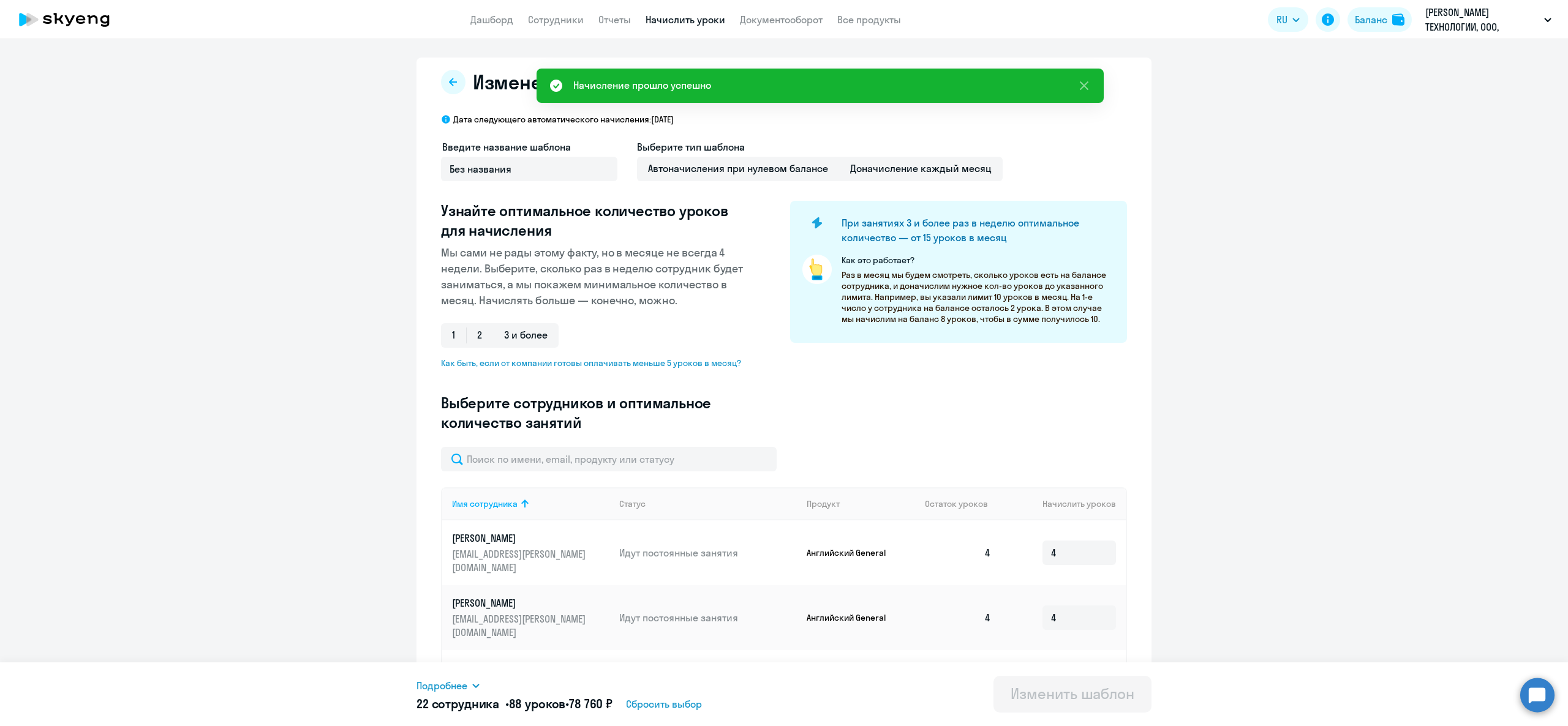
scroll to position [412, 0]
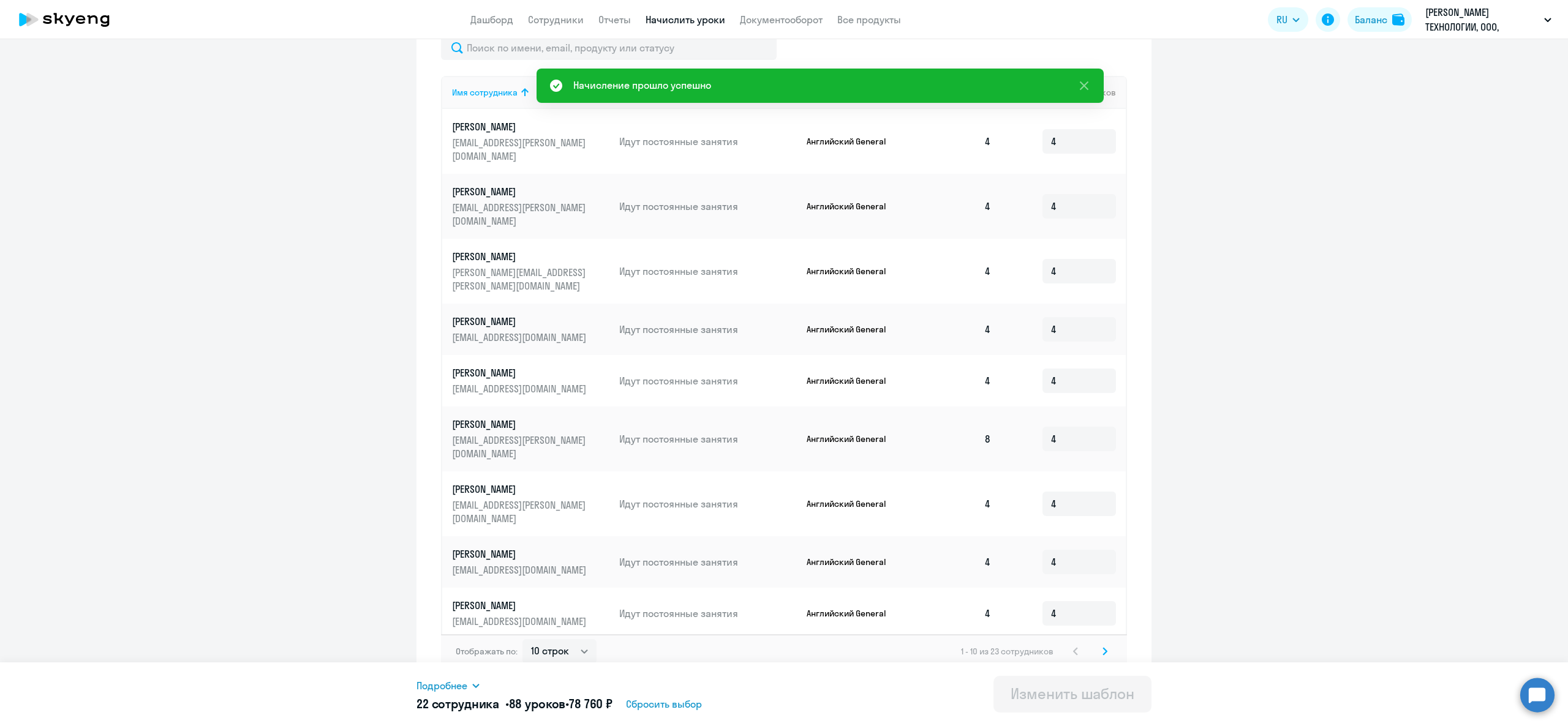
click at [1098, 644] on svg-icon at bounding box center [1105, 651] width 15 height 15
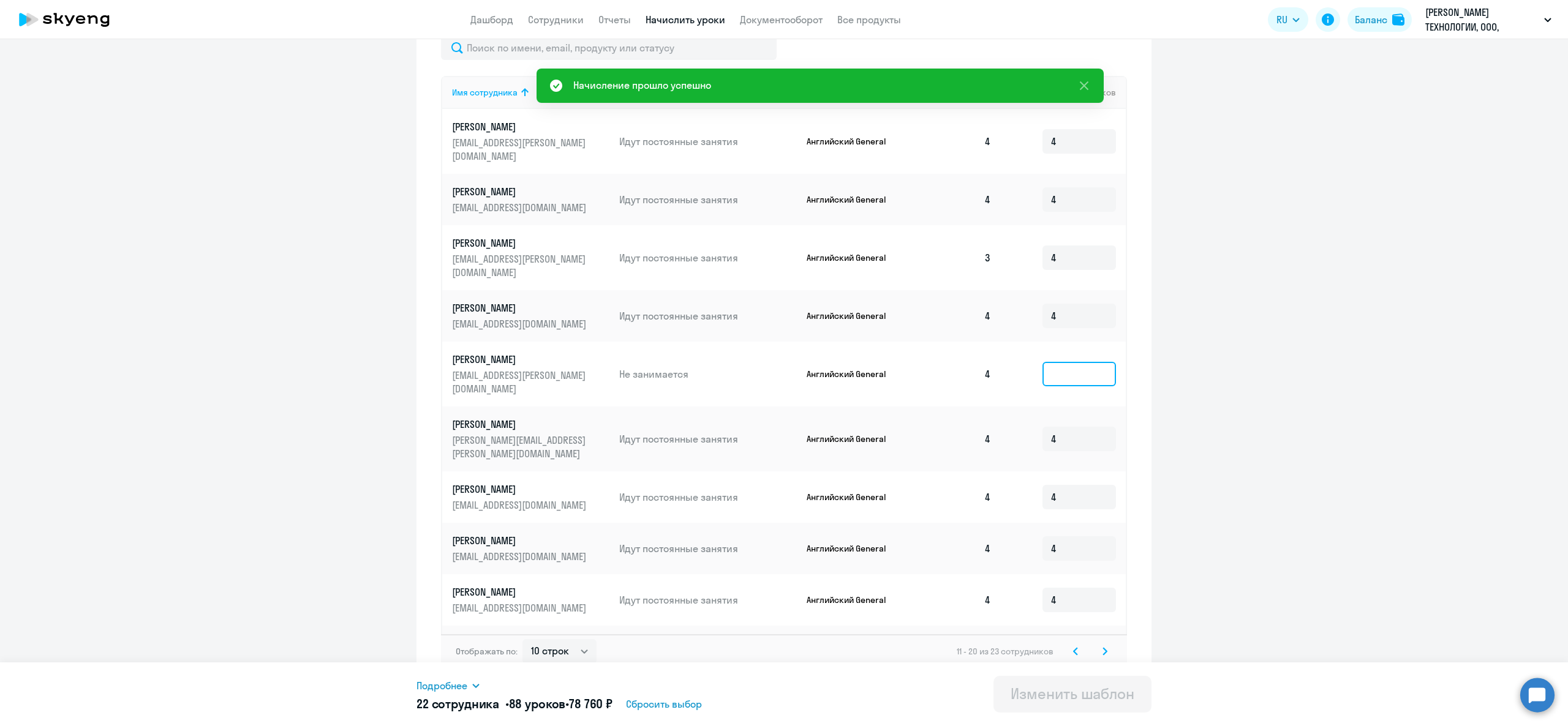
click at [1056, 362] on input at bounding box center [1079, 374] width 74 height 24
type input "4"
click at [1098, 644] on svg-icon at bounding box center [1105, 651] width 15 height 15
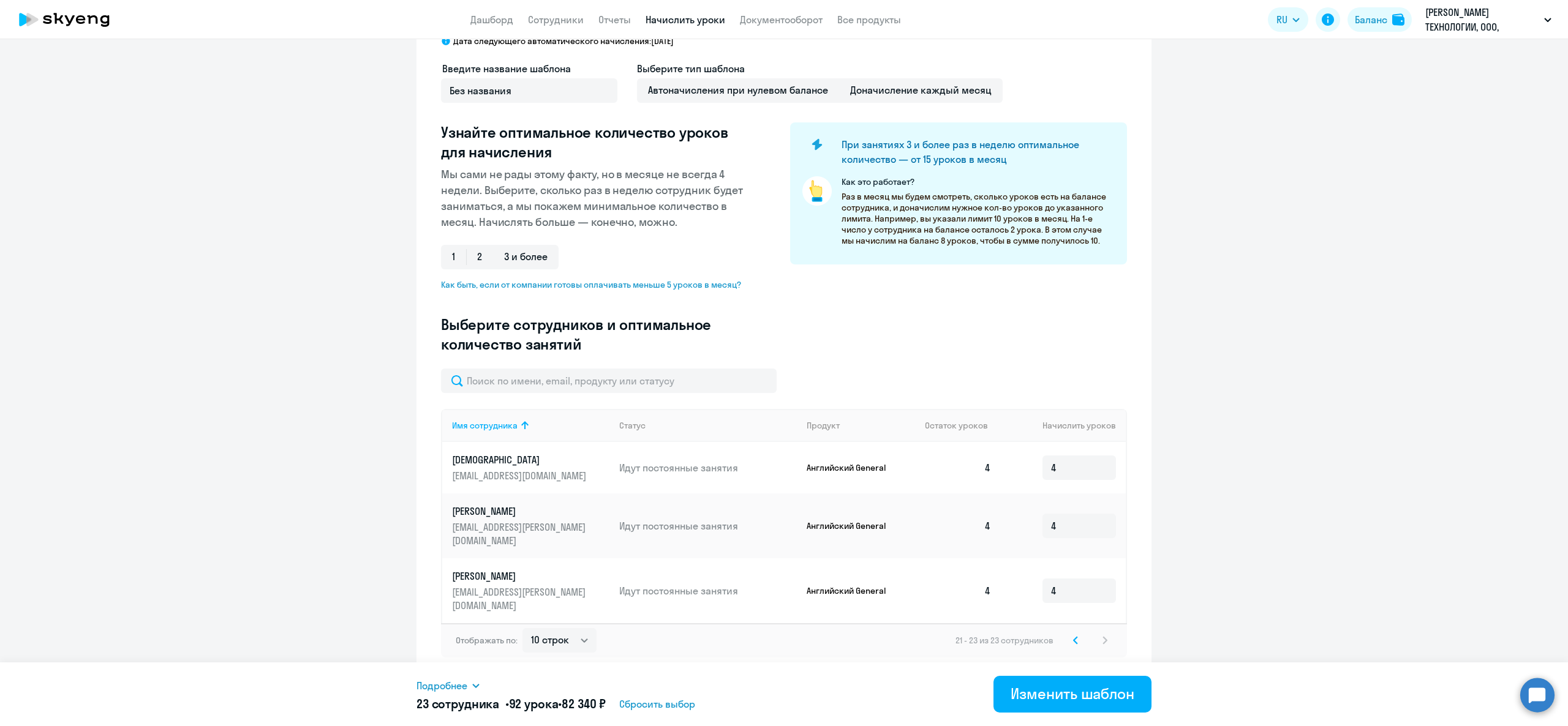
scroll to position [52, 0]
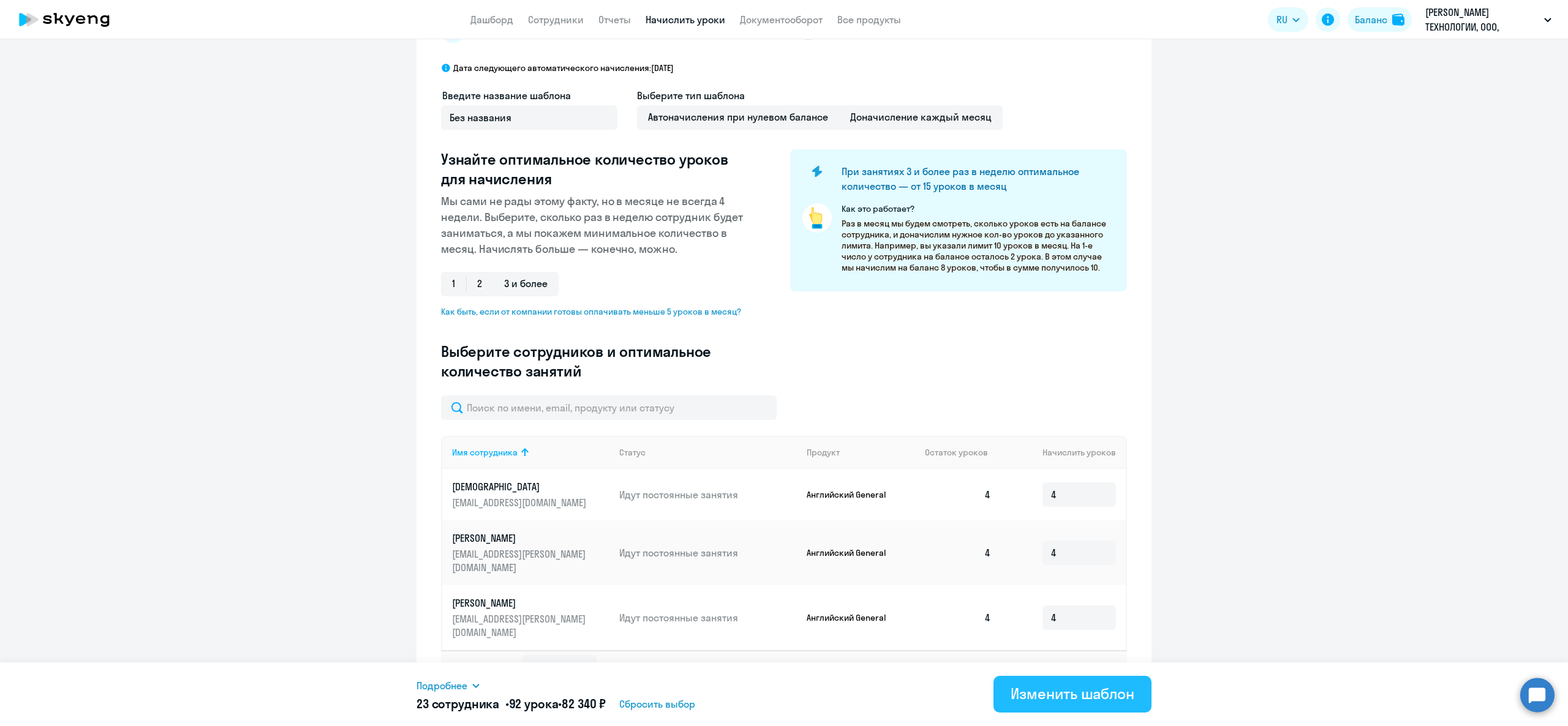
click at [1106, 680] on button "Изменить шаблон" at bounding box center [1073, 694] width 158 height 37
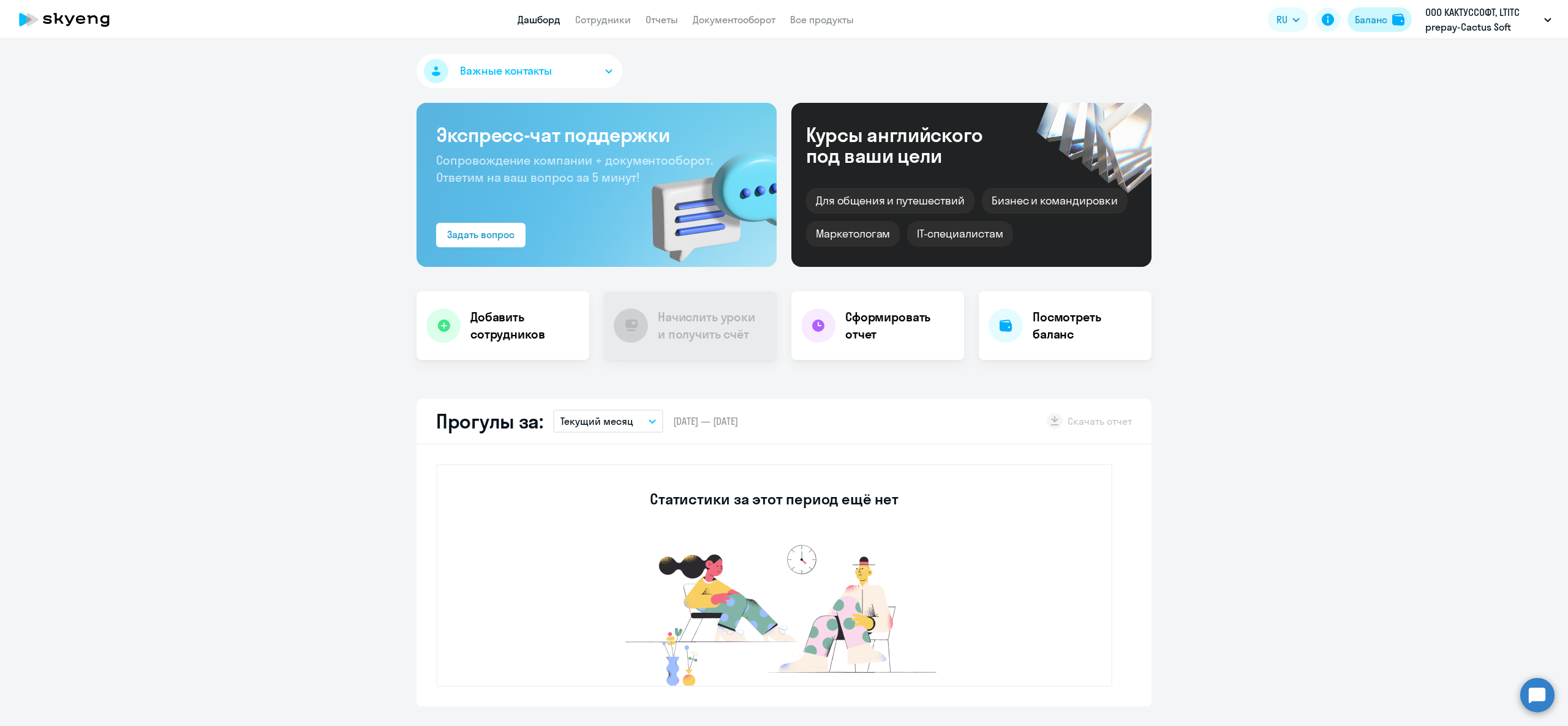
click at [1391, 22] on button "Баланс" at bounding box center [1379, 19] width 64 height 24
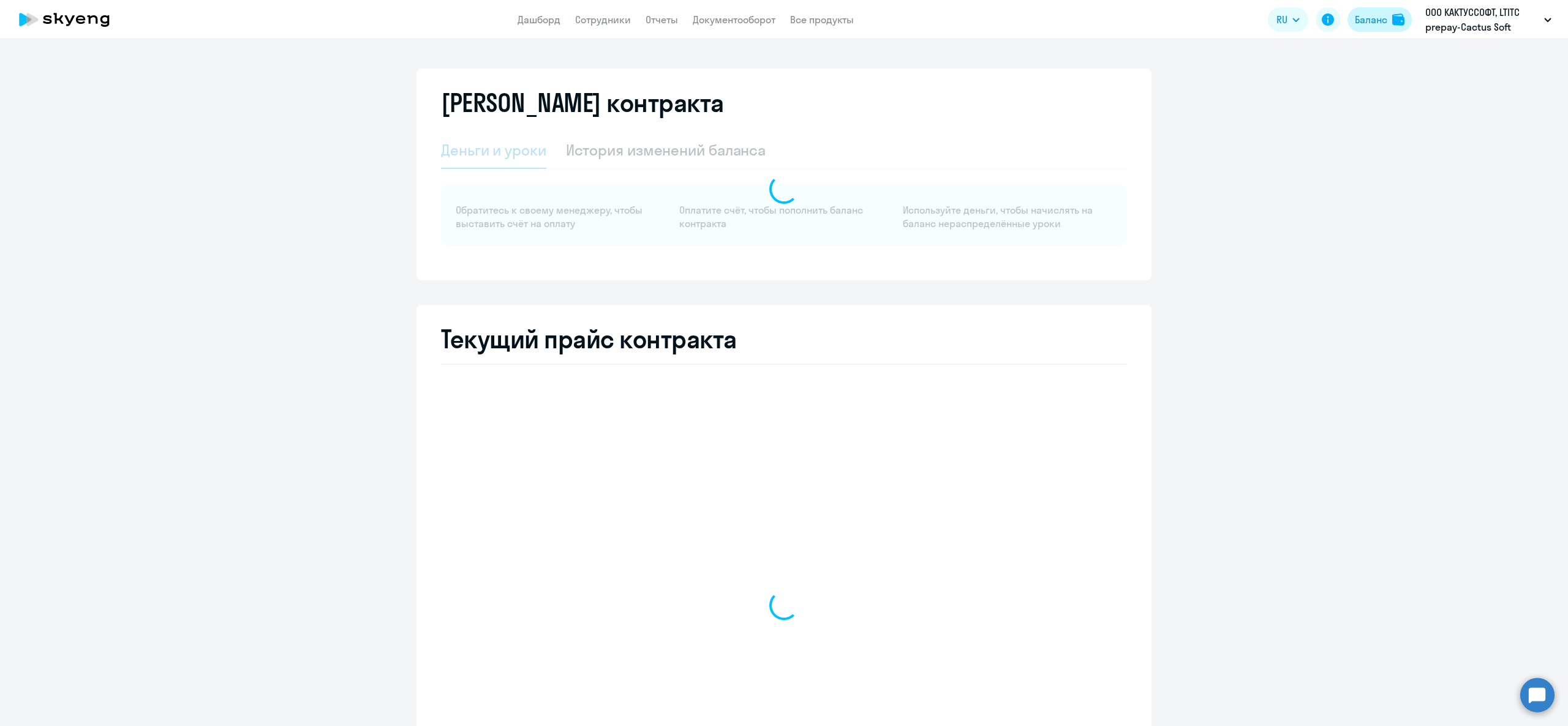
select select "english_adult_not_native_speaker"
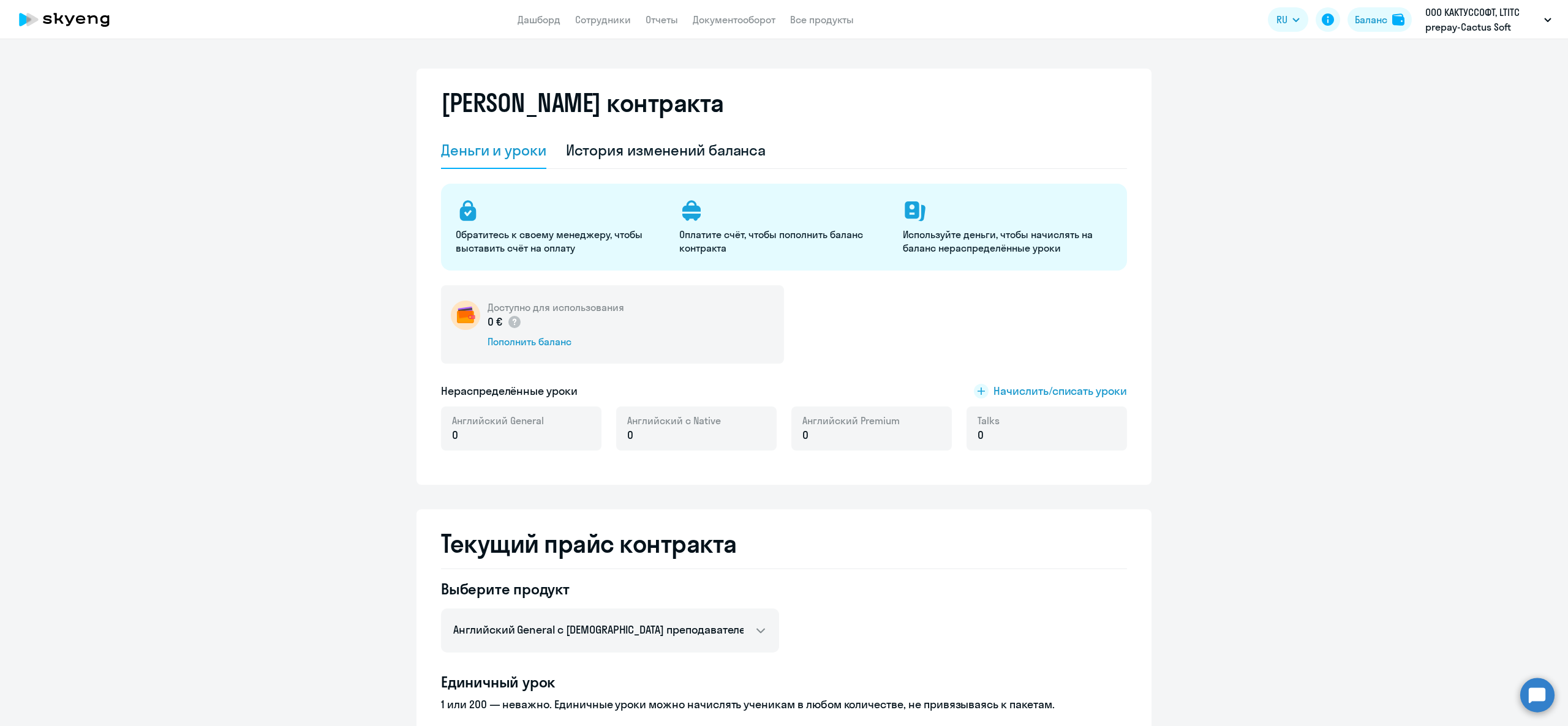
click at [564, 19] on nav "Дашборд Сотрудники Отчеты Документооборот Все продукты" at bounding box center [686, 20] width 336 height 15
click at [566, 23] on nav "Дашборд Сотрудники Отчеты Документооборот Все продукты" at bounding box center [686, 20] width 336 height 15
click at [555, 21] on link "Дашборд" at bounding box center [539, 19] width 43 height 13
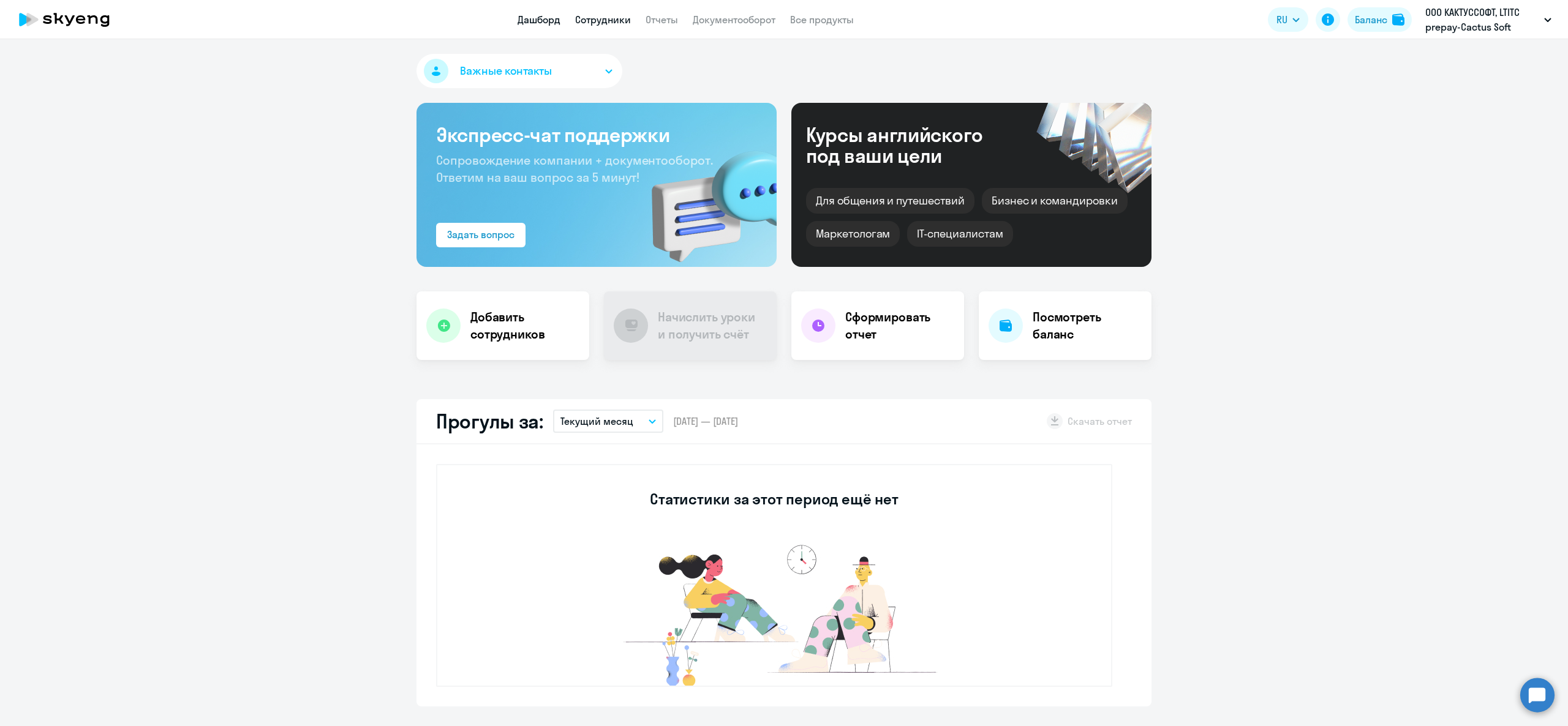
click at [589, 15] on link "Сотрудники" at bounding box center [603, 19] width 56 height 13
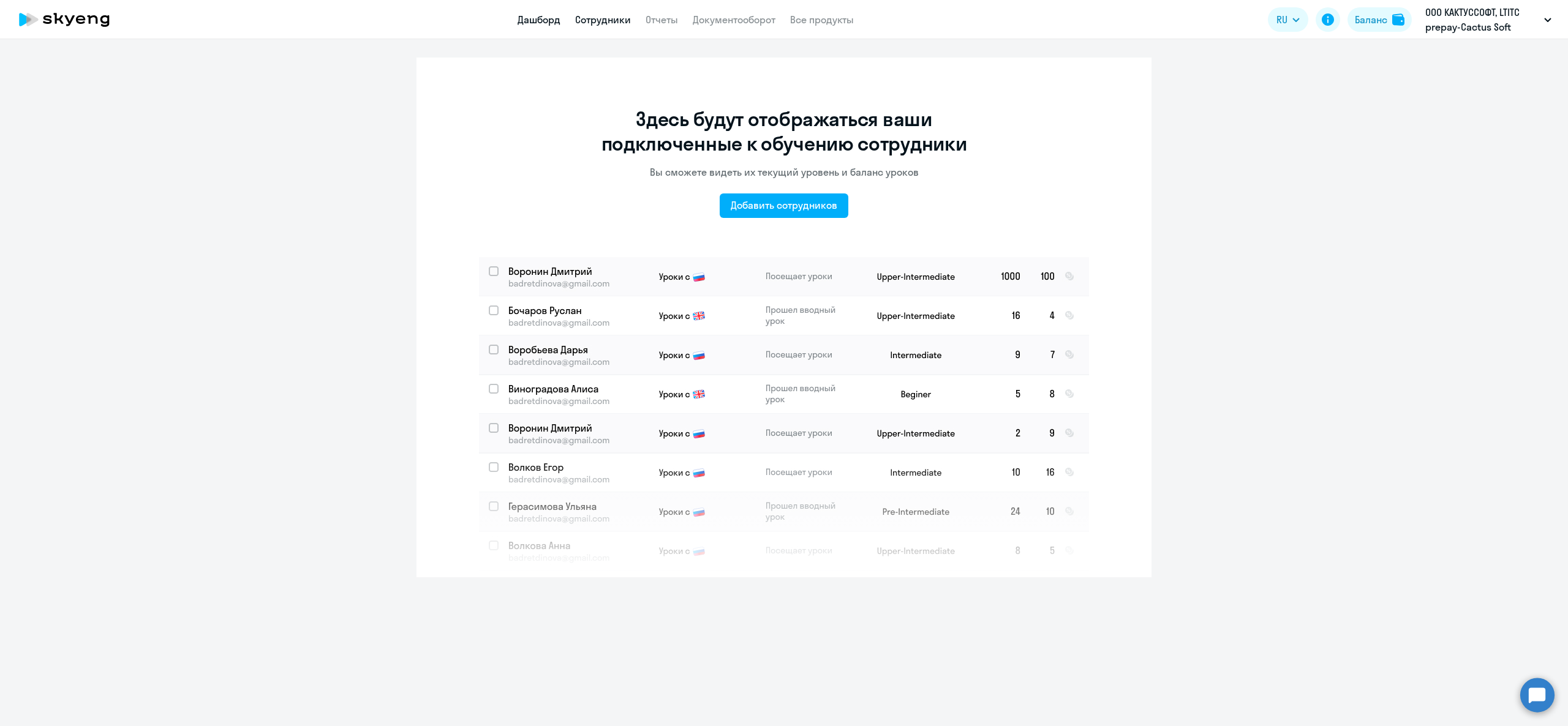
click at [544, 19] on link "Дашборд" at bounding box center [539, 19] width 43 height 13
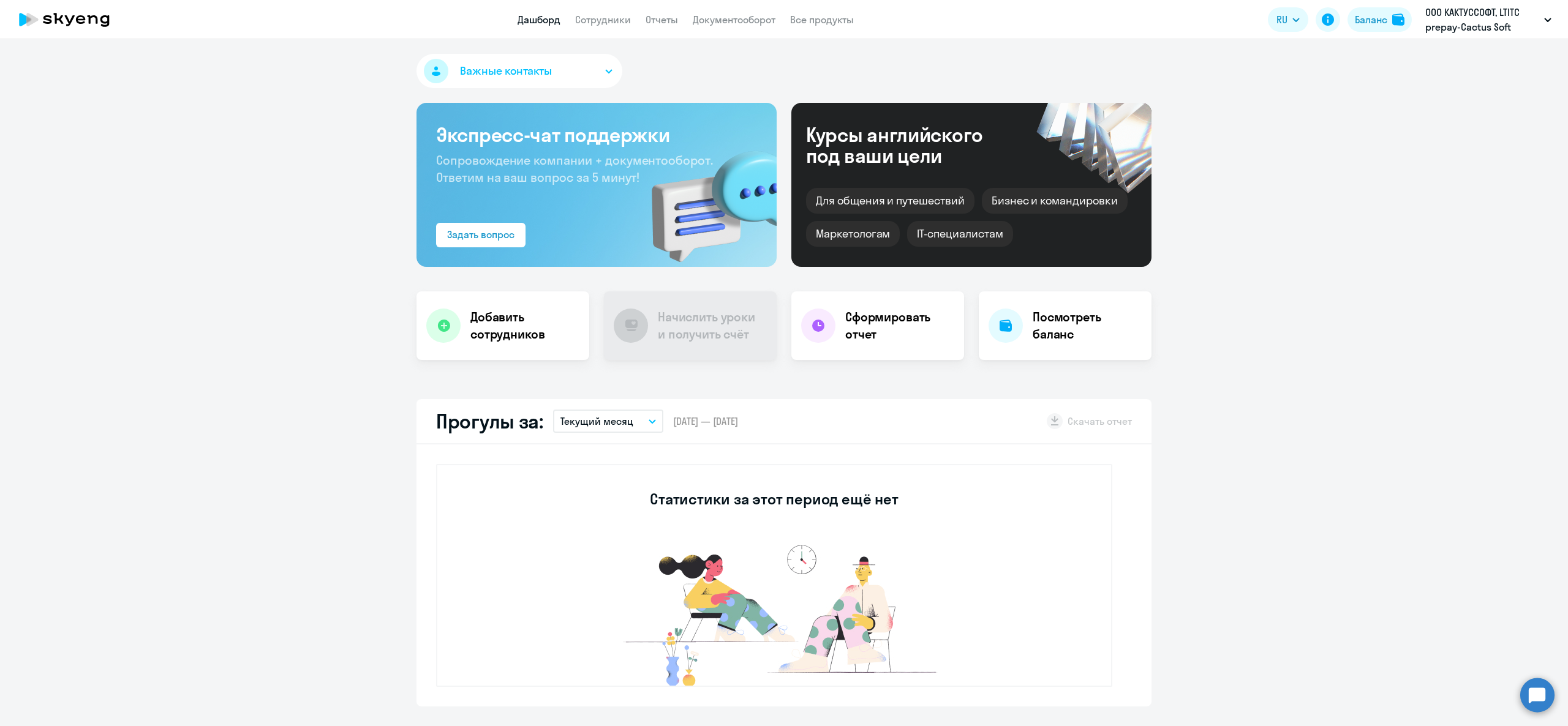
click at [596, 0] on app-header "Дашборд Сотрудники Отчеты Документооборот Все продукты Дашборд Сотрудники Отчет…" at bounding box center [784, 19] width 1568 height 39
click at [606, 17] on link "Сотрудники" at bounding box center [603, 19] width 56 height 13
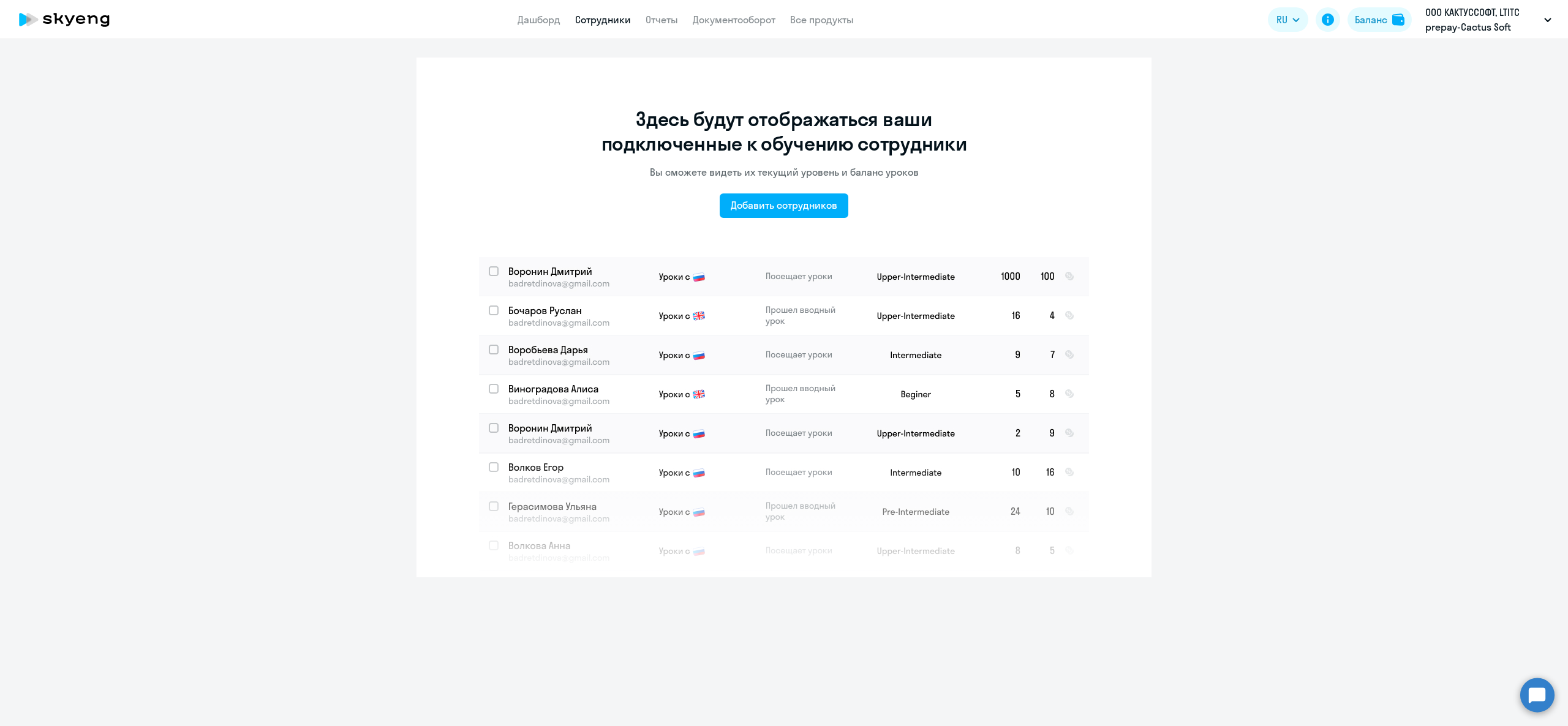
drag, startPoint x: 696, startPoint y: 41, endPoint x: 709, endPoint y: 5, distance: 38.3
click at [697, 41] on div "Здесь будут отображаться ваши подключенные к обучению сотрудники Вы сможете вид…" at bounding box center [784, 383] width 1568 height 687
click at [642, 21] on nav "Дашборд Сотрудники Отчеты Документооборот Все продукты" at bounding box center [686, 20] width 336 height 15
